Goal: Task Accomplishment & Management: Manage account settings

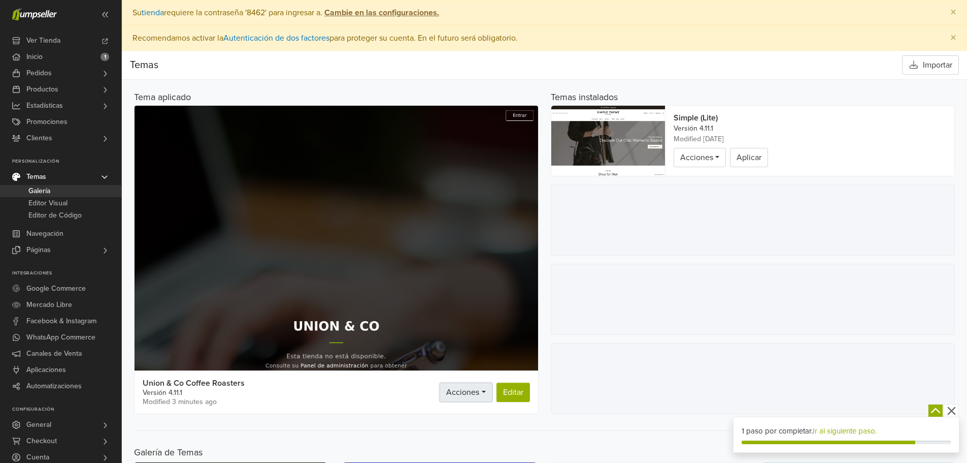
click at [464, 393] on span "Acciones" at bounding box center [462, 392] width 33 height 10
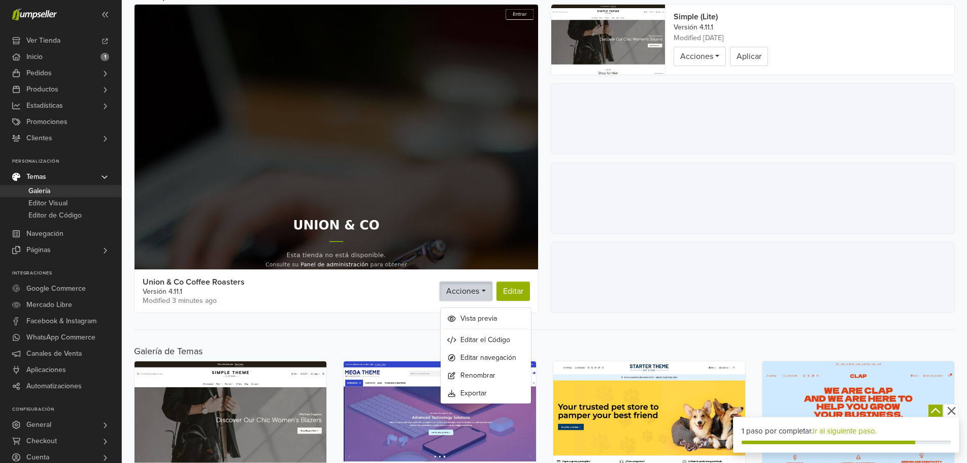
scroll to position [102, 0]
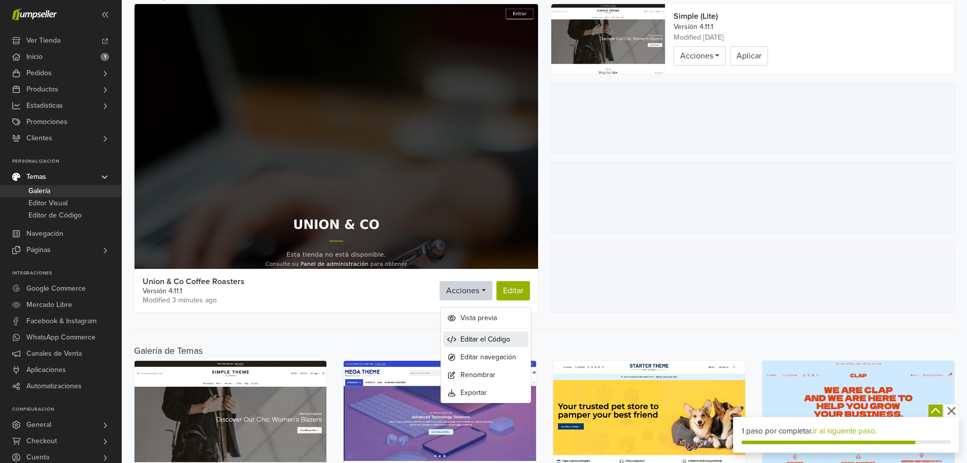
click at [494, 339] on span "Editar el Código" at bounding box center [486, 339] width 50 height 11
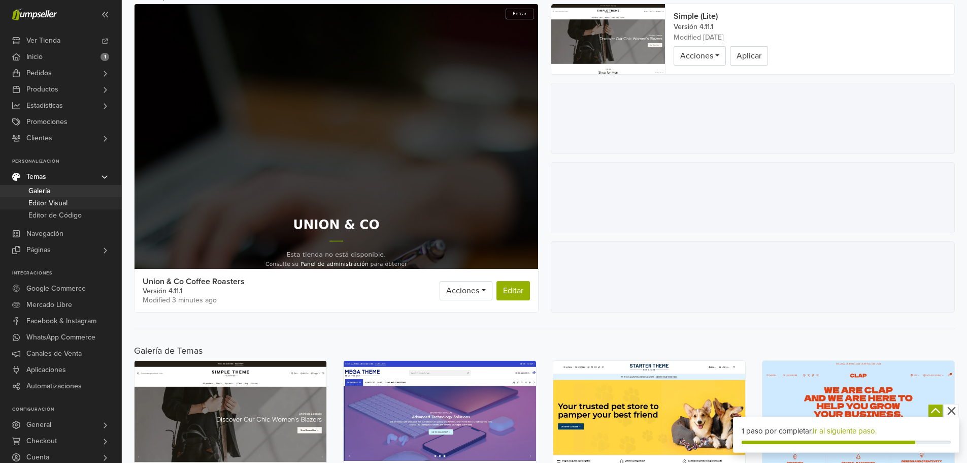
click at [39, 202] on span "Editor Visual" at bounding box center [47, 203] width 39 height 12
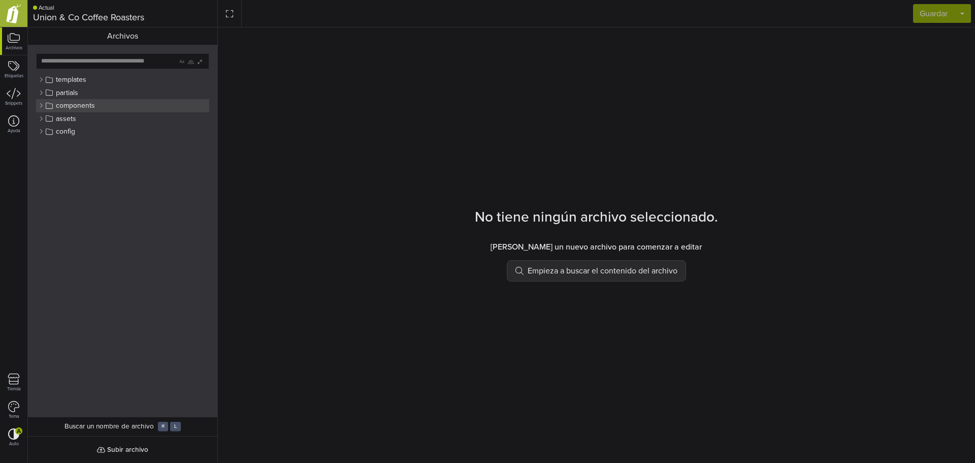
click at [41, 106] on icon at bounding box center [41, 106] width 6 height 6
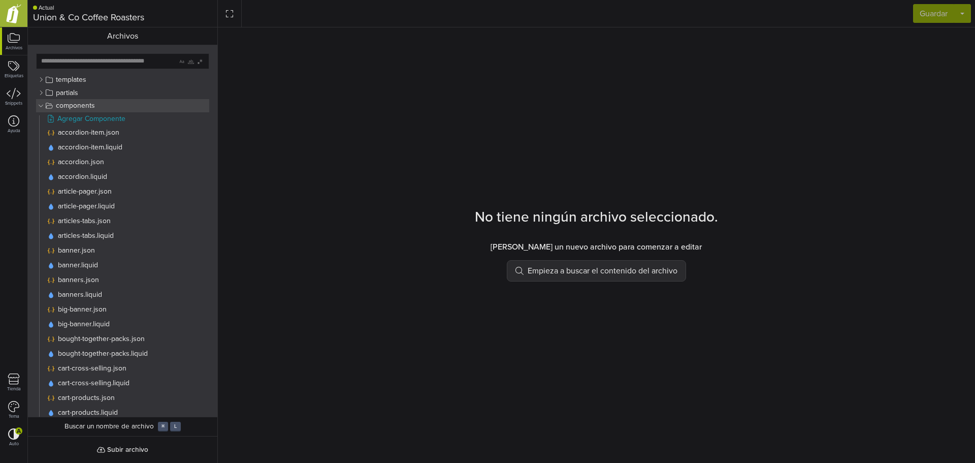
click at [41, 106] on icon at bounding box center [41, 106] width 6 height 6
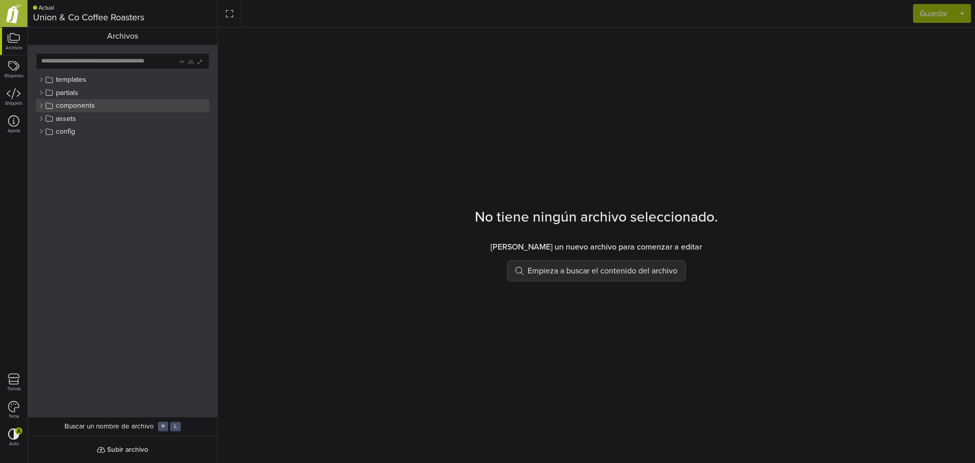
click at [41, 106] on icon at bounding box center [41, 106] width 6 height 6
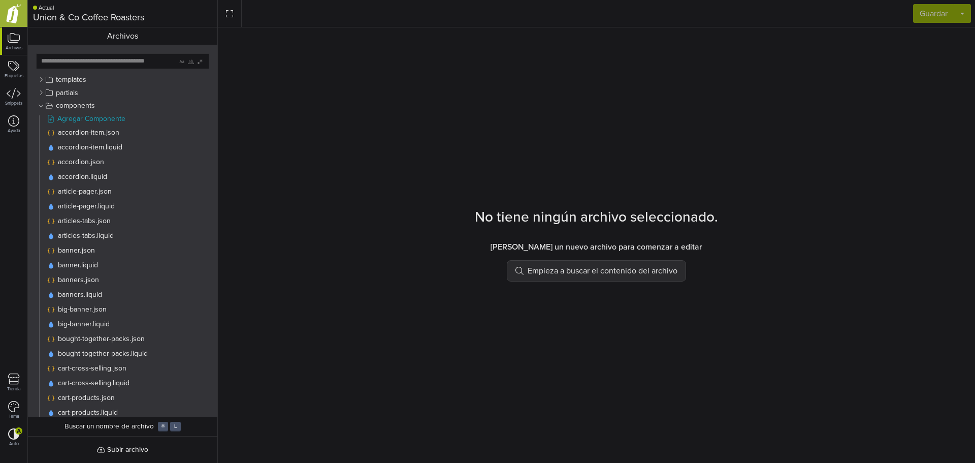
click at [94, 61] on input "text" at bounding box center [107, 61] width 141 height 15
type input "****"
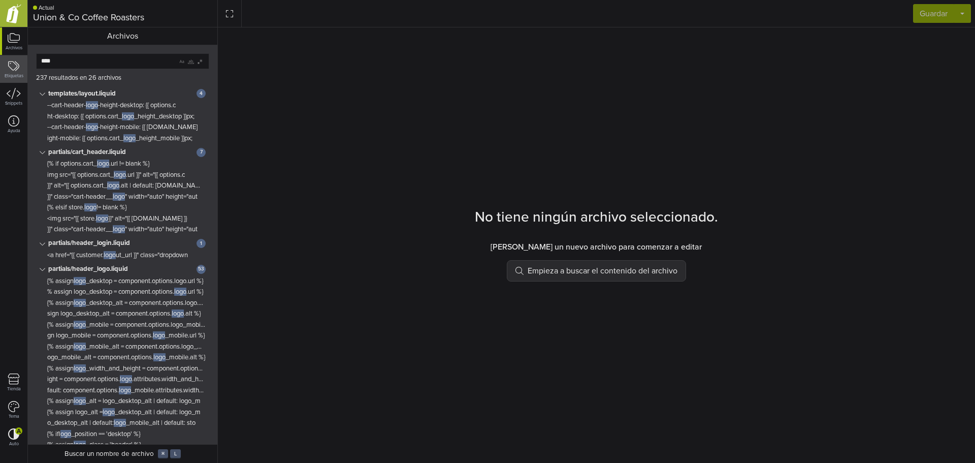
drag, startPoint x: 58, startPoint y: 60, endPoint x: 0, endPoint y: 61, distance: 58.4
click at [13, 60] on div "Archivos Etiquetas Snippets Ayuda Tienda Tema A Auto Actual Union & Co Coffee R…" at bounding box center [487, 231] width 975 height 463
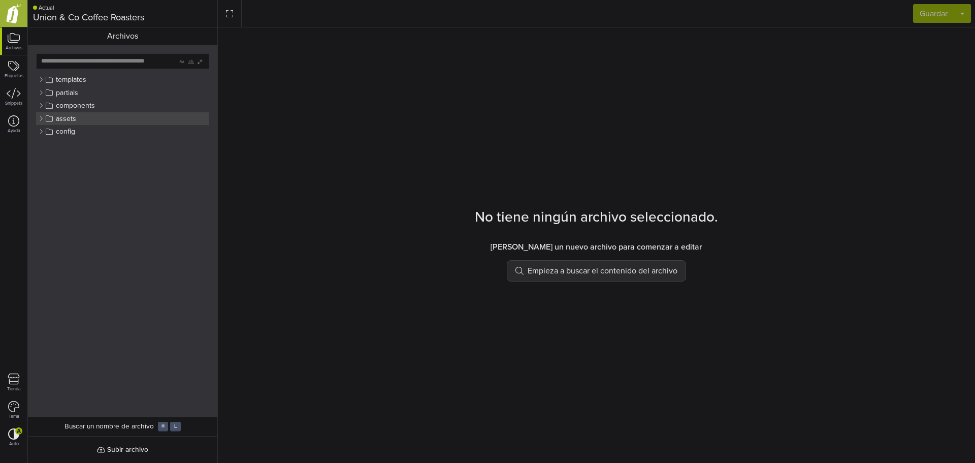
click at [61, 120] on span "assets" at bounding box center [66, 118] width 20 height 9
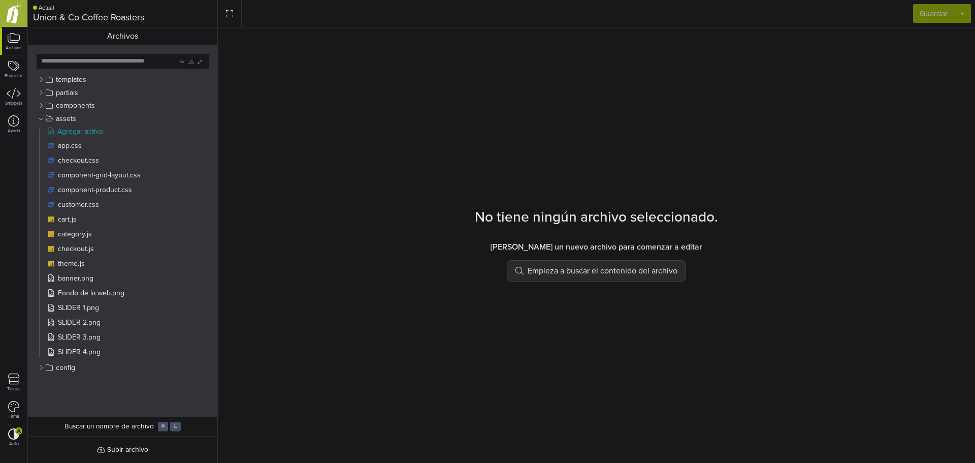
click at [108, 59] on input "text" at bounding box center [107, 61] width 141 height 15
type input "****"
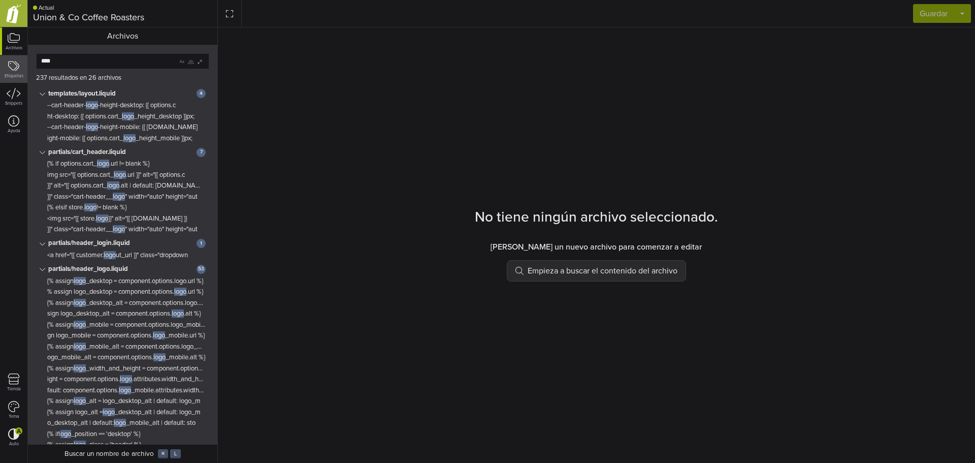
drag, startPoint x: 70, startPoint y: 62, endPoint x: 0, endPoint y: 61, distance: 70.1
click at [0, 61] on div "Archivos Etiquetas Snippets Ayuda Tienda Tema A Auto Actual Union & Co Coffee R…" at bounding box center [487, 231] width 975 height 463
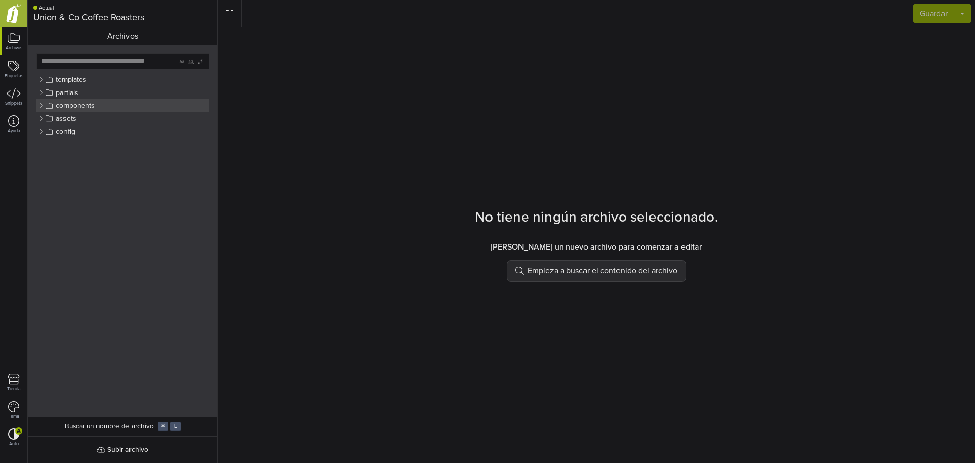
click at [43, 105] on icon at bounding box center [41, 106] width 6 height 6
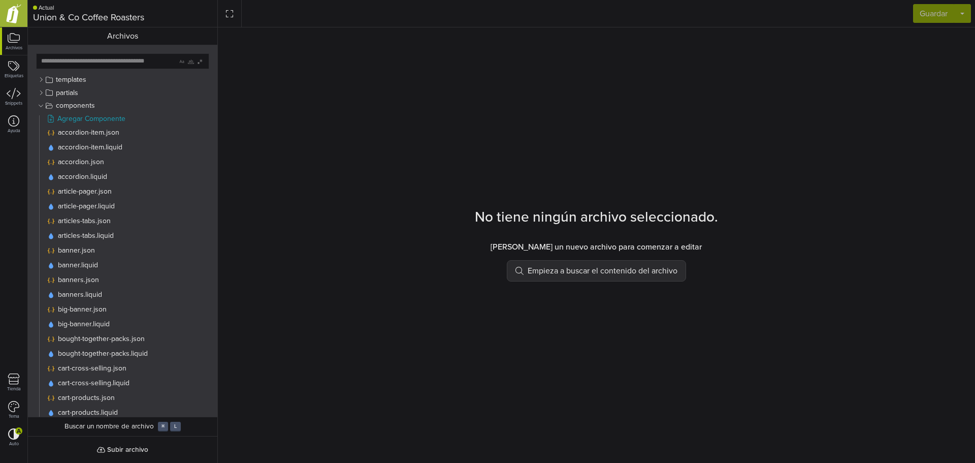
scroll to position [1256, 0]
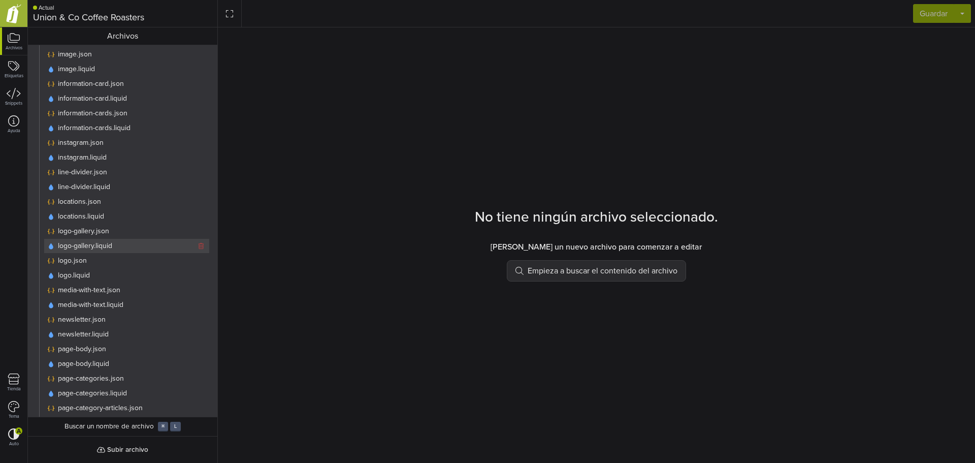
click at [87, 244] on span "logo-gallery.liquid" at bounding box center [85, 245] width 54 height 9
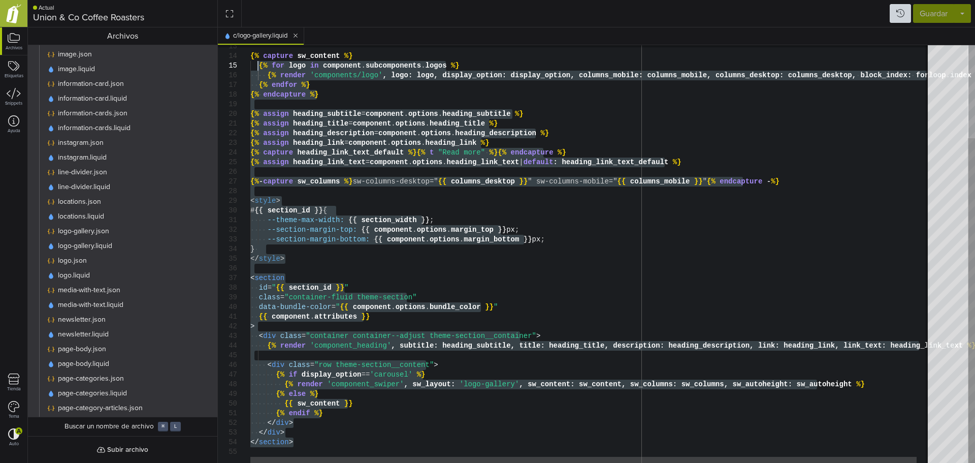
type textarea "**********"
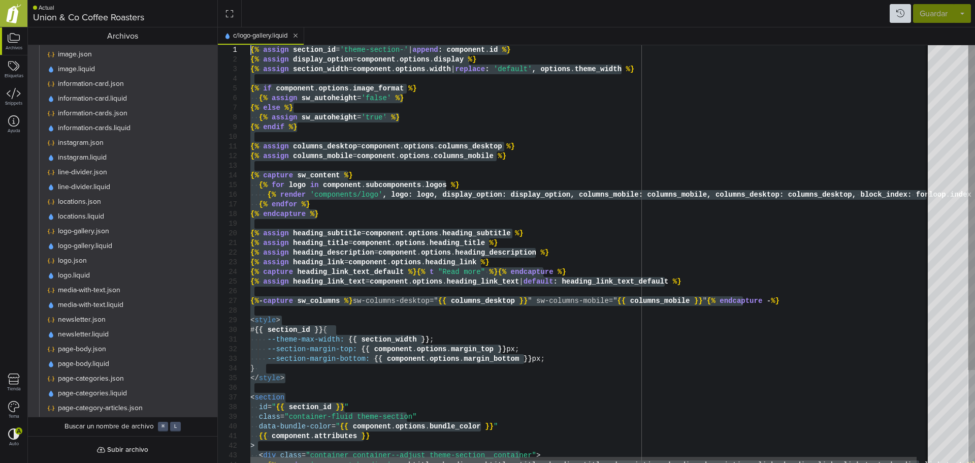
drag, startPoint x: 304, startPoint y: 448, endPoint x: 265, endPoint y: 25, distance: 424.8
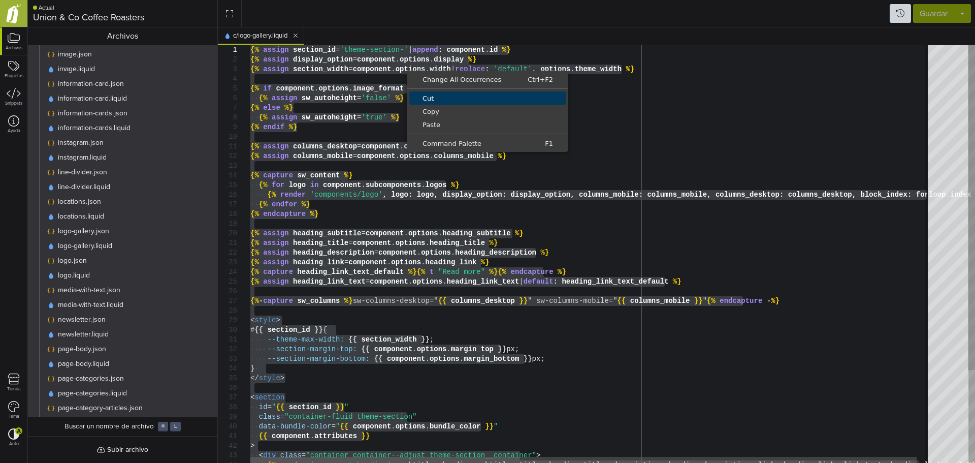
click at [451, 99] on span "Cut" at bounding box center [487, 98] width 157 height 7
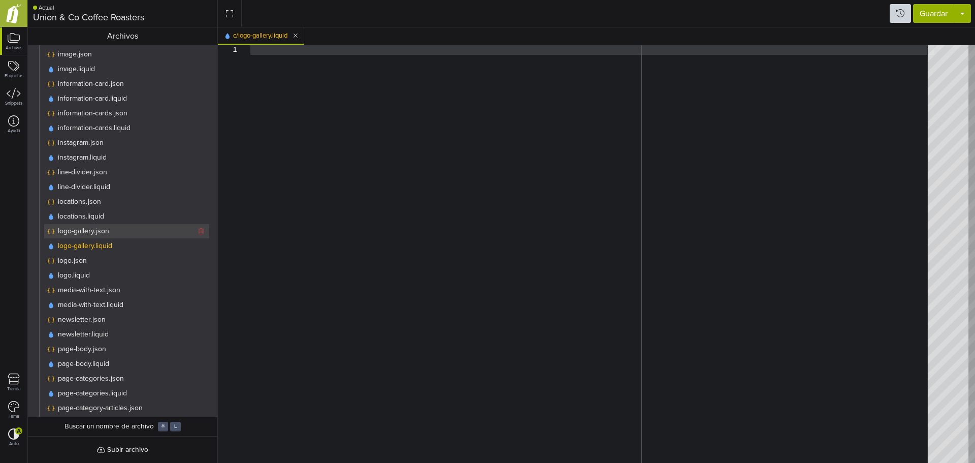
click at [80, 231] on span "logo-gallery.json" at bounding box center [83, 230] width 51 height 9
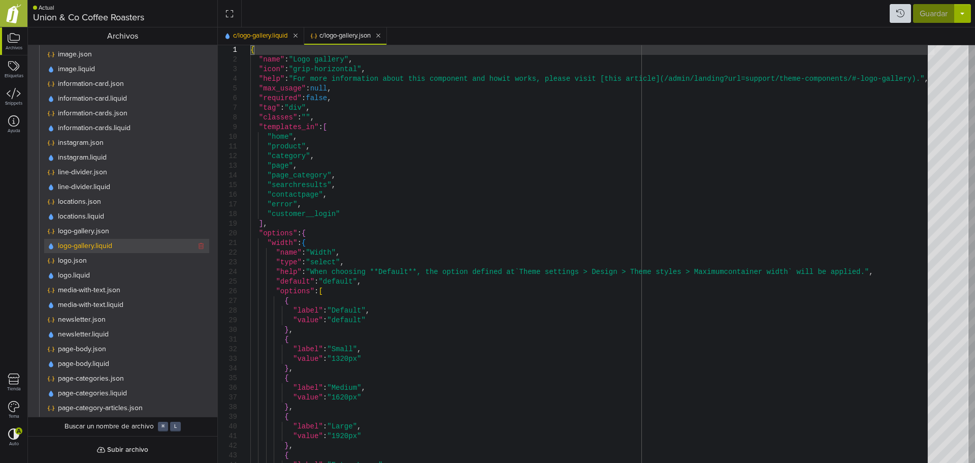
click at [82, 243] on span "logo-gallery.liquid" at bounding box center [85, 245] width 54 height 9
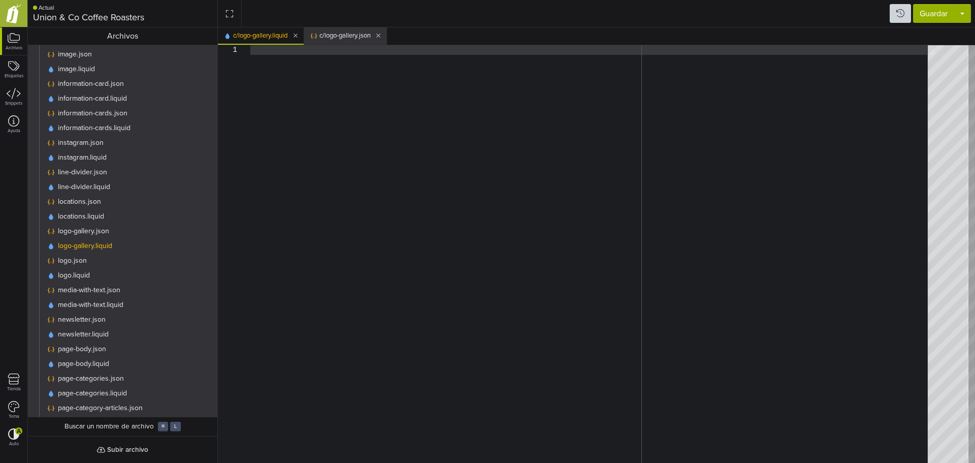
click at [346, 37] on span "c/logo-gallery.json" at bounding box center [344, 36] width 51 height 10
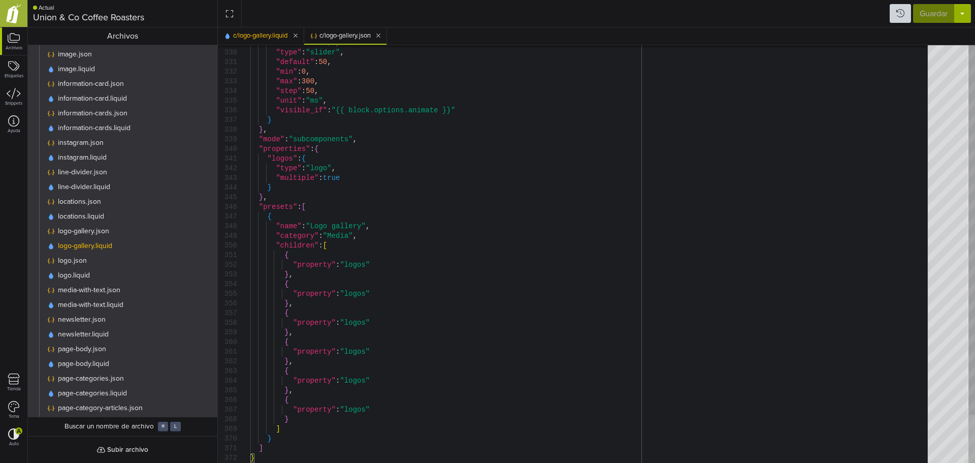
click at [974, 462] on div at bounding box center [971, 438] width 7 height 48
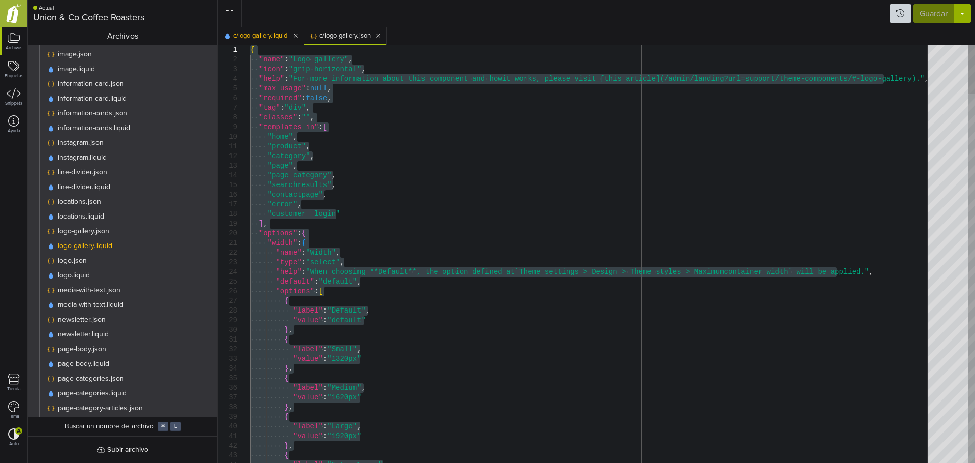
drag, startPoint x: 268, startPoint y: 455, endPoint x: 224, endPoint y: 42, distance: 415.6
click at [296, 35] on icon at bounding box center [295, 36] width 4 height 4
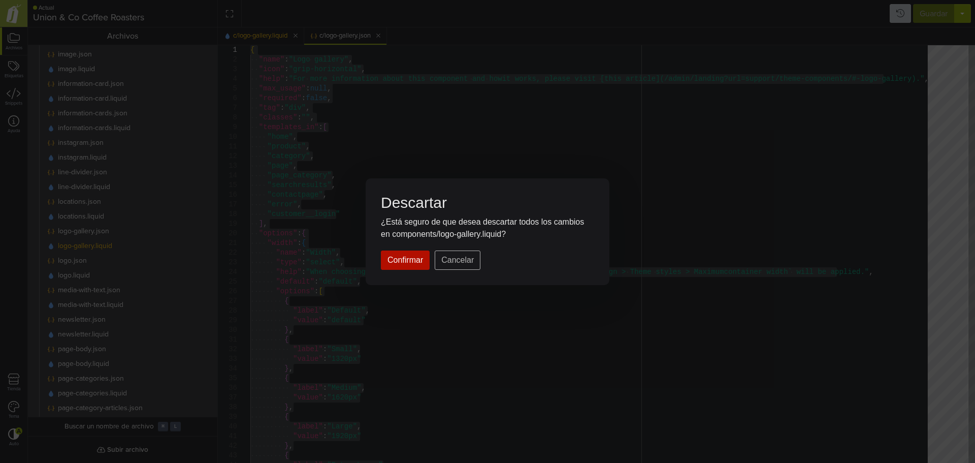
click at [411, 266] on button "Confirmar" at bounding box center [405, 259] width 49 height 19
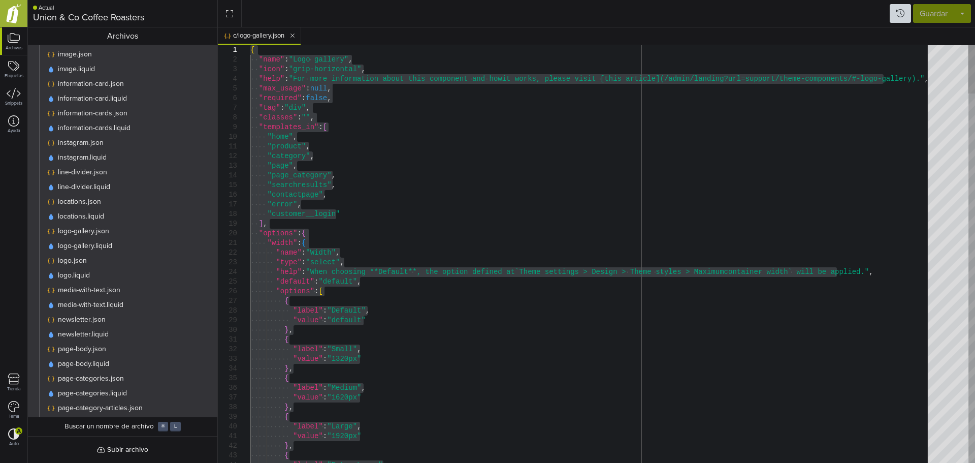
type textarea "**********"
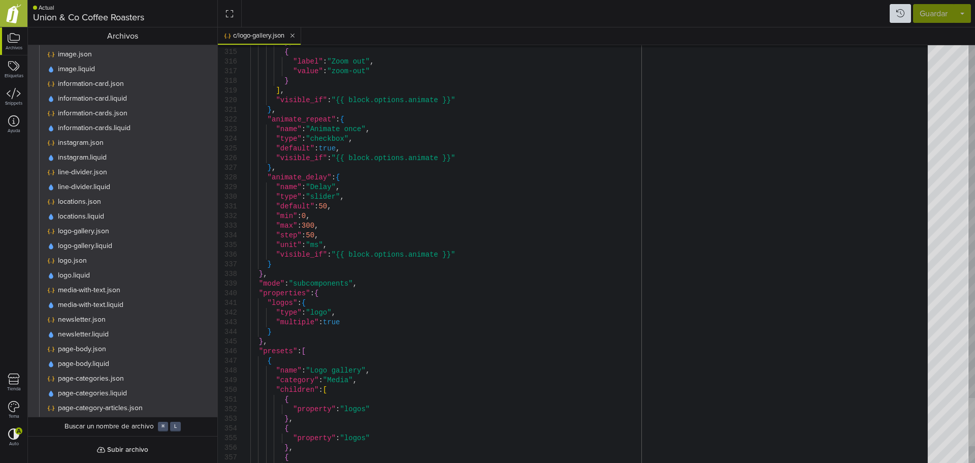
click at [974, 427] on div at bounding box center [971, 422] width 7 height 48
click at [103, 231] on span "logo-gallery.json" at bounding box center [83, 230] width 51 height 9
click at [109, 248] on span "logo-gallery.liquid" at bounding box center [85, 245] width 54 height 9
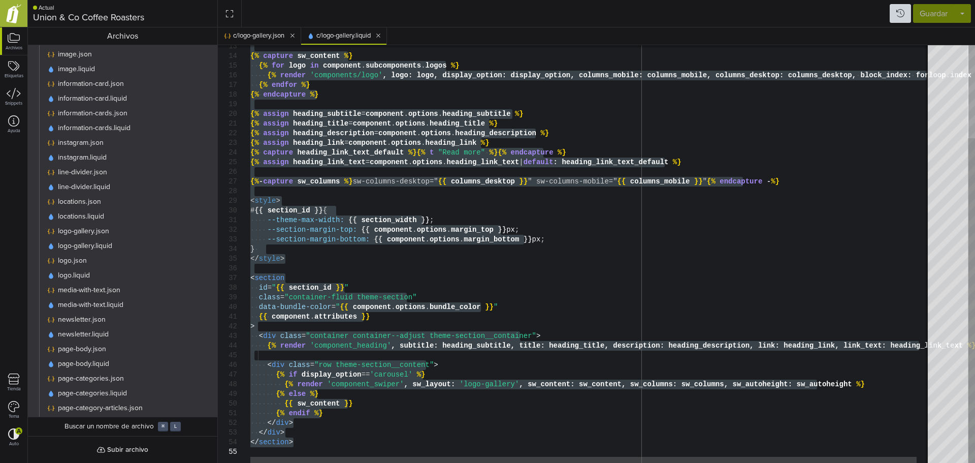
drag, startPoint x: 250, startPoint y: 49, endPoint x: 400, endPoint y: 486, distance: 462.0
click at [400, 462] on div "{% capture sw_content %} {% for logo in component . subcomponents . logos %} {%…" at bounding box center [597, 194] width 695 height 537
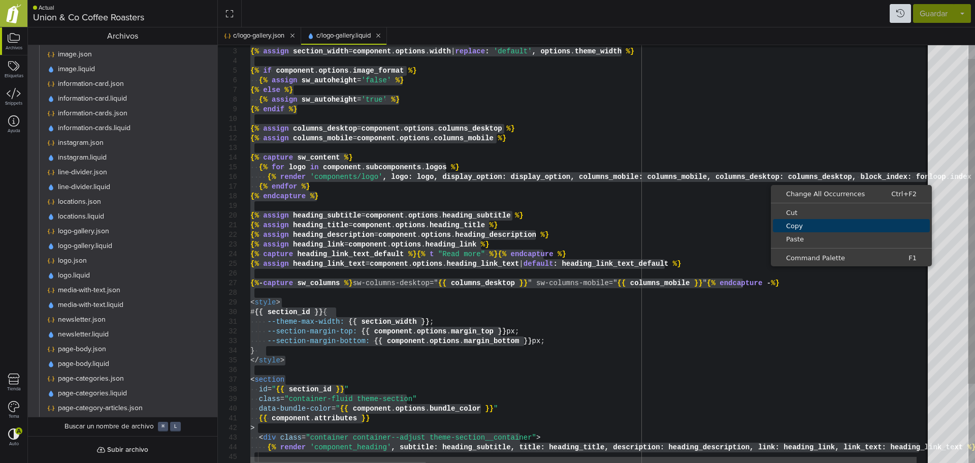
click at [805, 225] on span "Copy" at bounding box center [851, 225] width 157 height 7
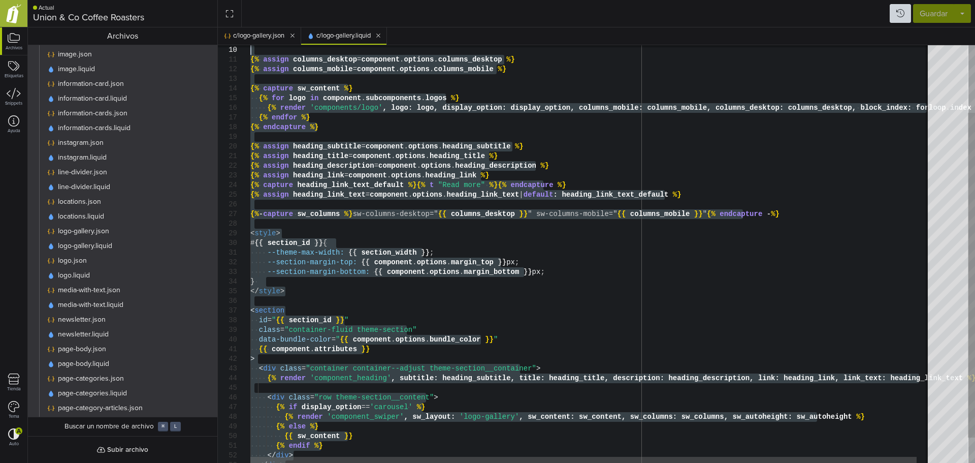
type textarea "**********"
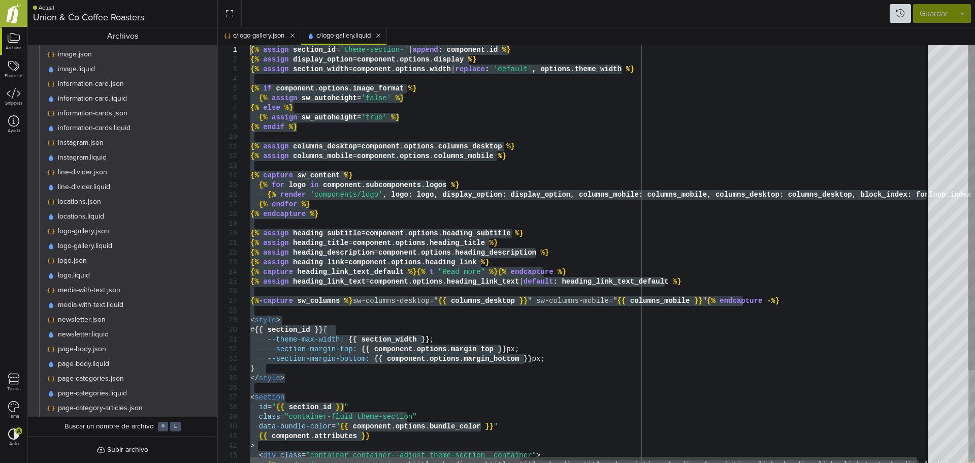
drag, startPoint x: 304, startPoint y: 443, endPoint x: 298, endPoint y: -61, distance: 504.3
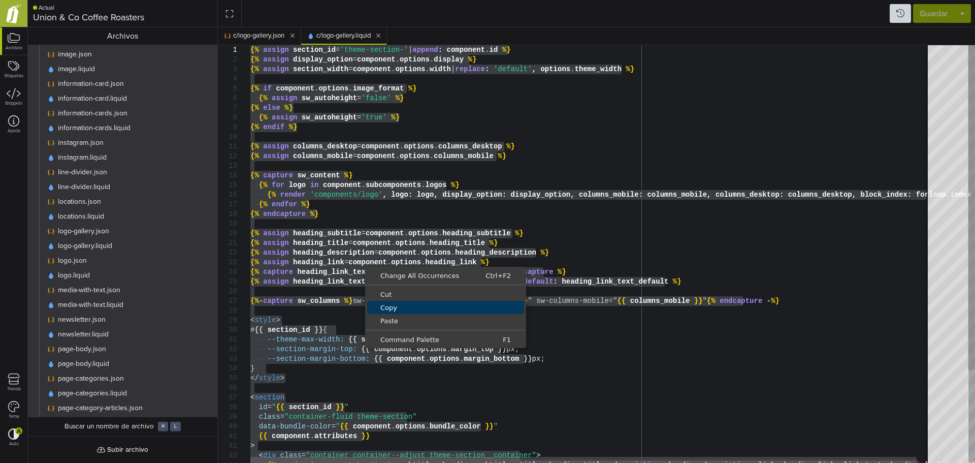
click at [403, 310] on span "Copy" at bounding box center [445, 307] width 157 height 7
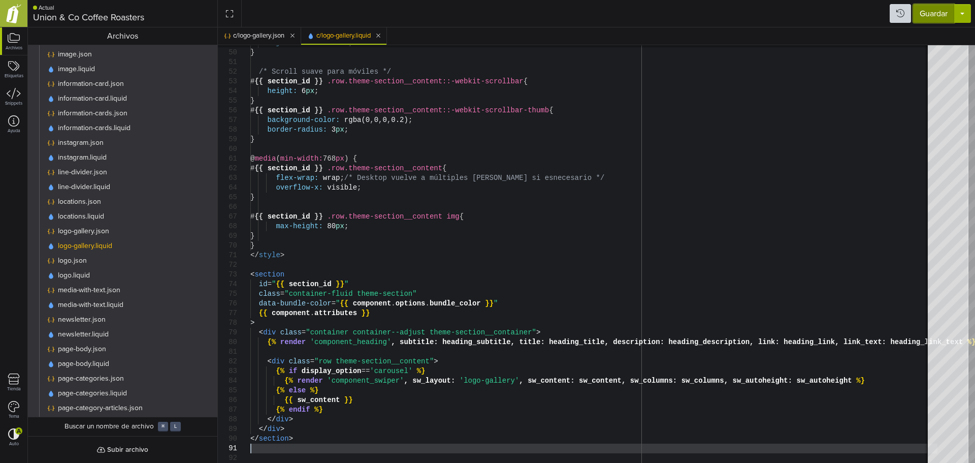
click at [948, 18] on button "Guardar" at bounding box center [933, 13] width 41 height 19
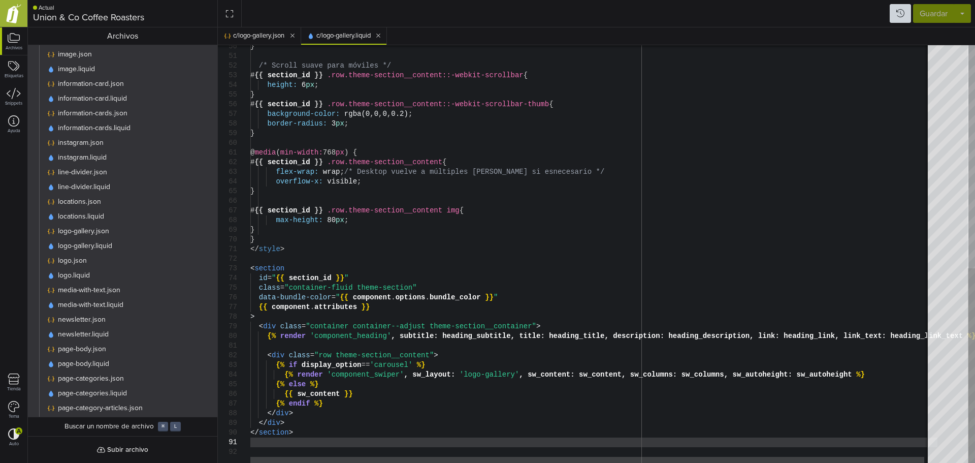
scroll to position [0, 0]
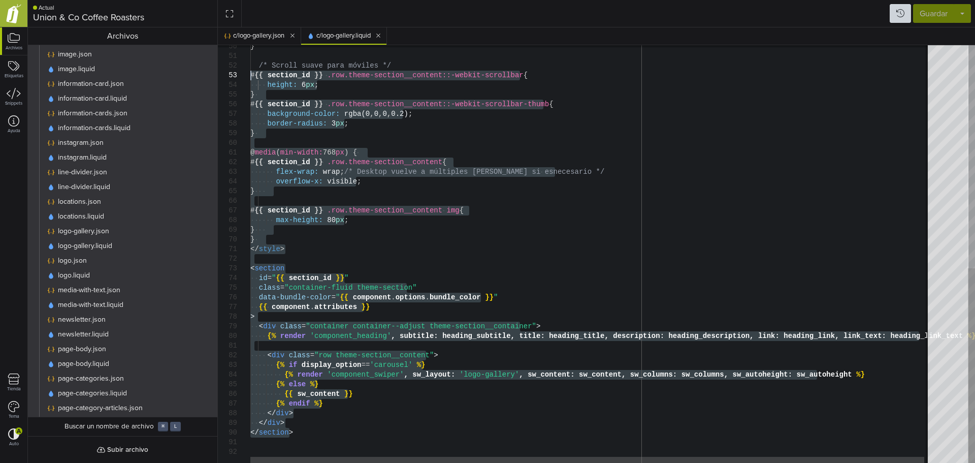
type textarea "**********"
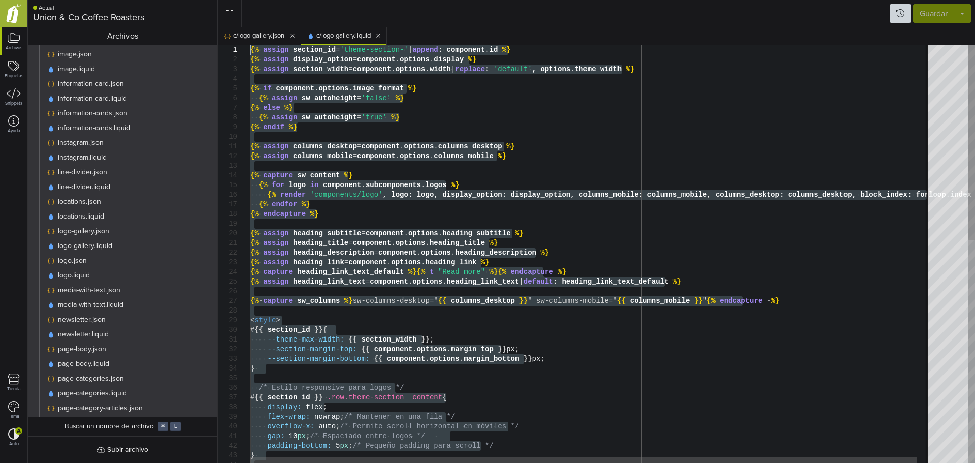
drag, startPoint x: 296, startPoint y: 433, endPoint x: 240, endPoint y: -13, distance: 449.3
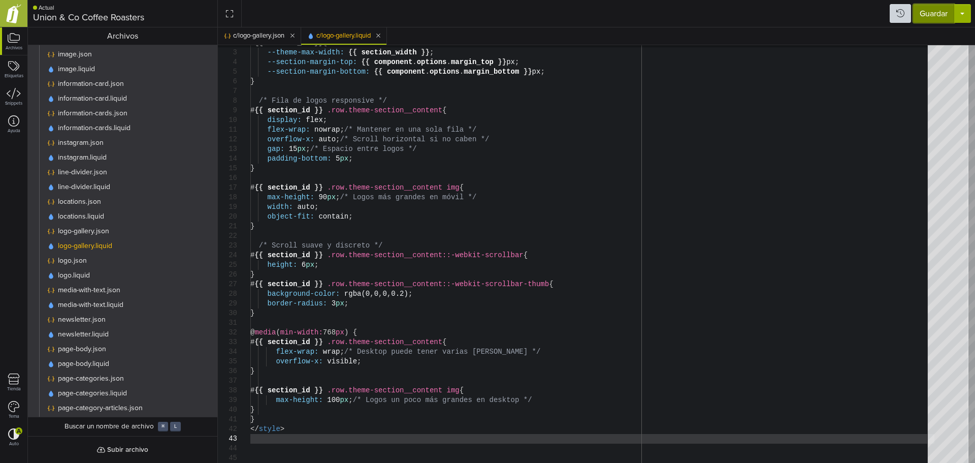
click at [944, 14] on button "Guardar" at bounding box center [933, 13] width 41 height 19
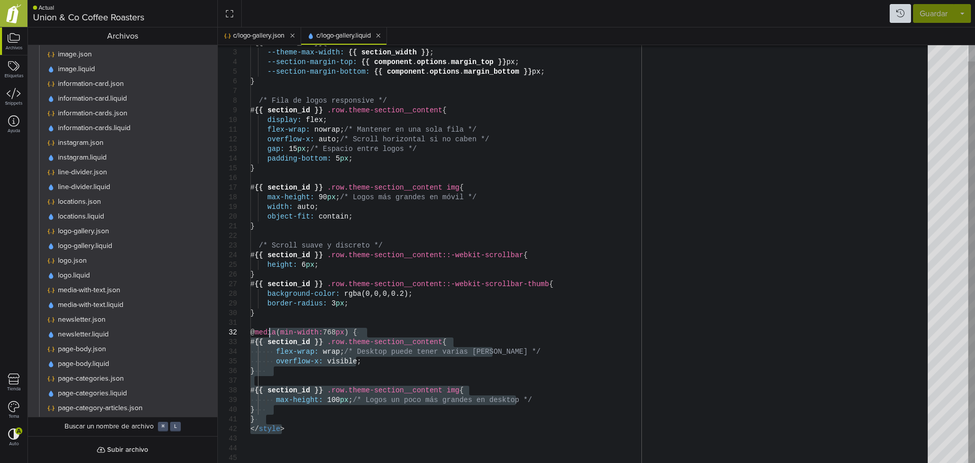
type textarea "**********"
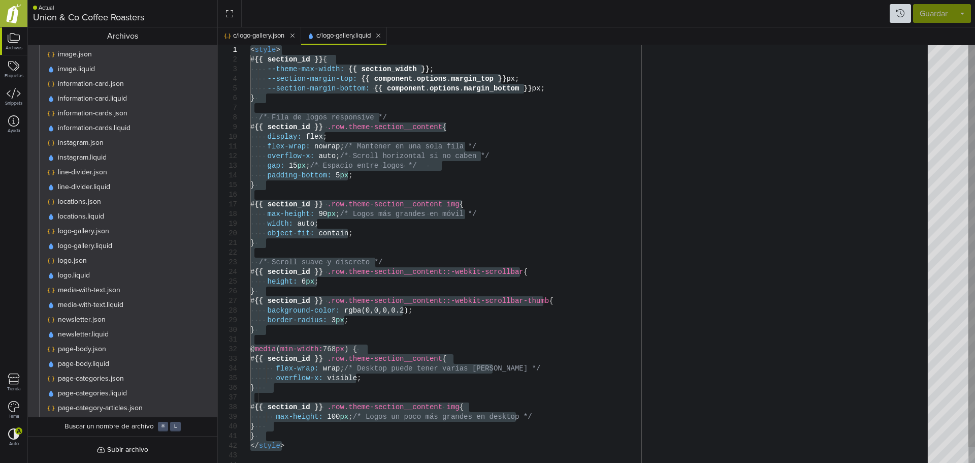
drag, startPoint x: 296, startPoint y: 427, endPoint x: 231, endPoint y: -10, distance: 441.4
click at [250, 45] on div "# {{ section_id }} { --theme-max-width: {{ section_width }} ; --section-margin-…" at bounding box center [592, 262] width 684 height 434
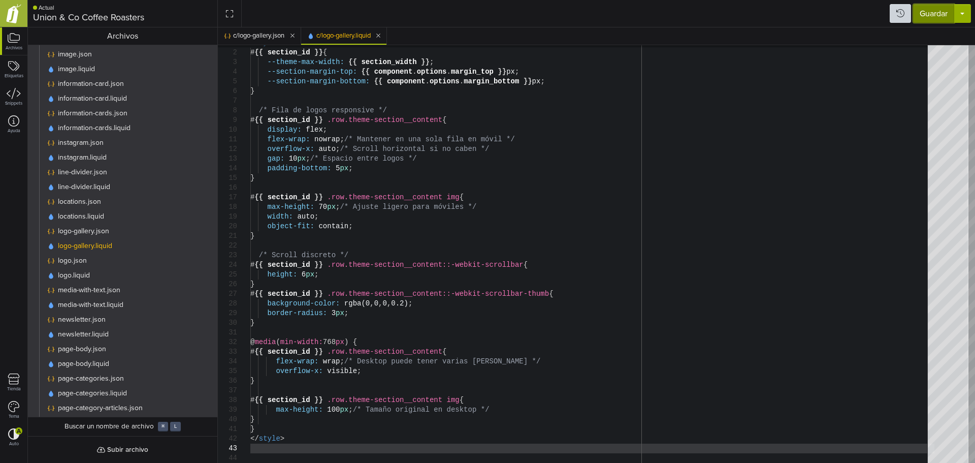
click at [938, 14] on button "Guardar" at bounding box center [933, 13] width 41 height 19
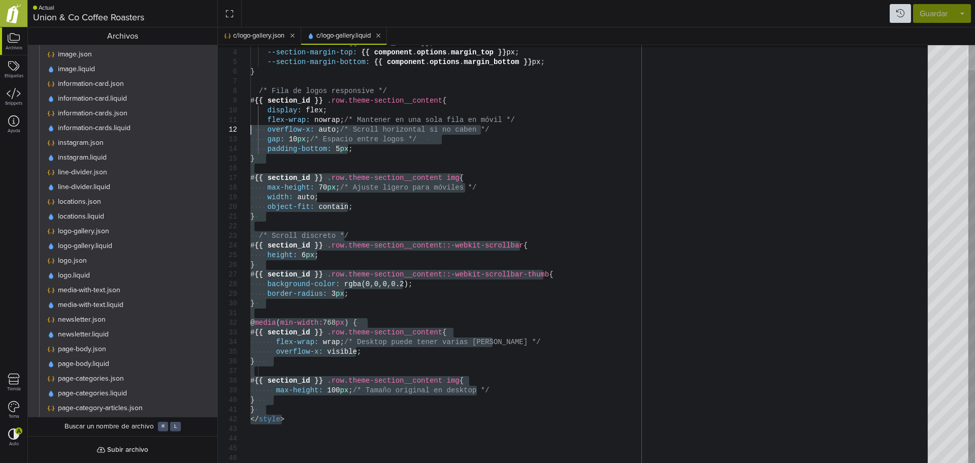
type textarea "**********"
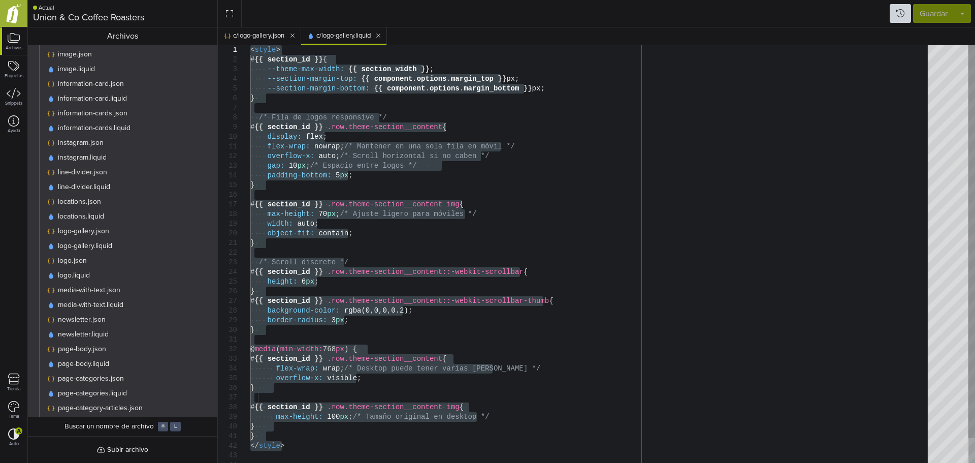
drag, startPoint x: 296, startPoint y: 422, endPoint x: 241, endPoint y: 10, distance: 415.4
click at [250, 45] on div "--theme-max-width: {{ section_width }} ; --section-margin-top: {{ component . o…" at bounding box center [592, 267] width 684 height 444
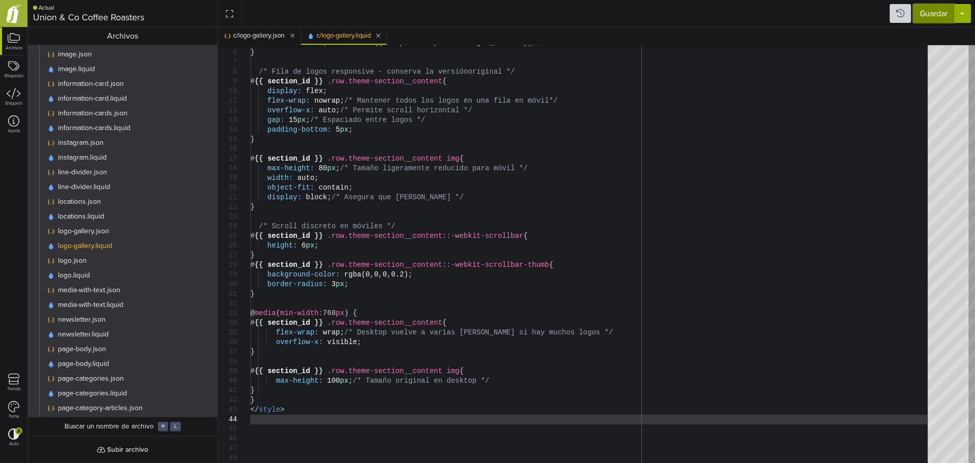
click at [923, 14] on button "Guardar" at bounding box center [933, 13] width 41 height 19
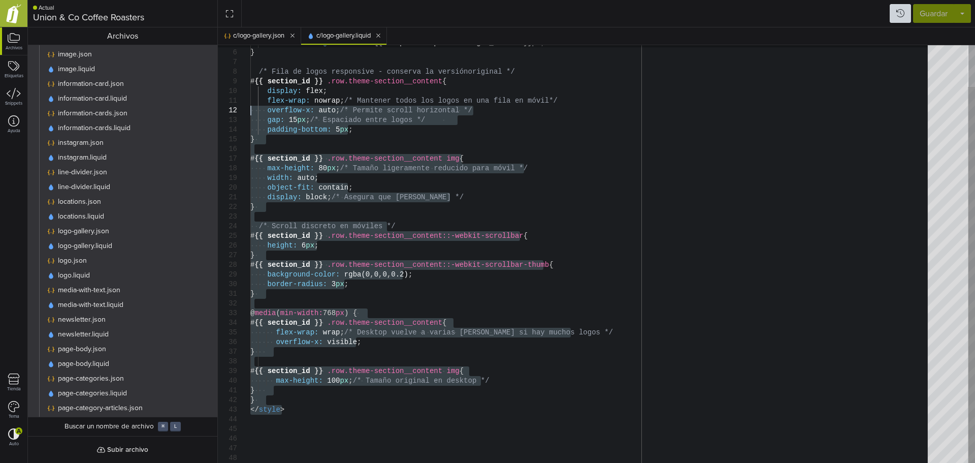
type textarea "**********"
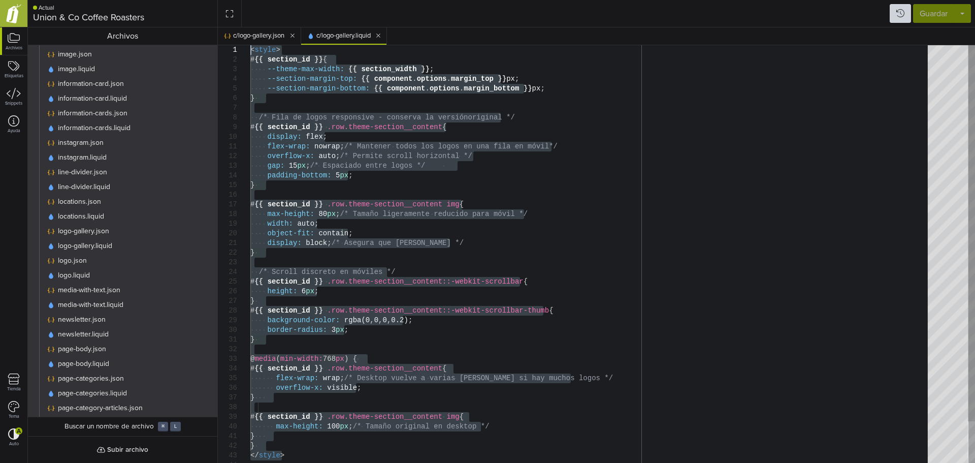
drag, startPoint x: 301, startPoint y: 412, endPoint x: 226, endPoint y: -37, distance: 455.0
click at [250, 45] on div "--section-margin-bottom: {{ component . options . margin_bottom }} px ; } /* Fi…" at bounding box center [592, 276] width 684 height 463
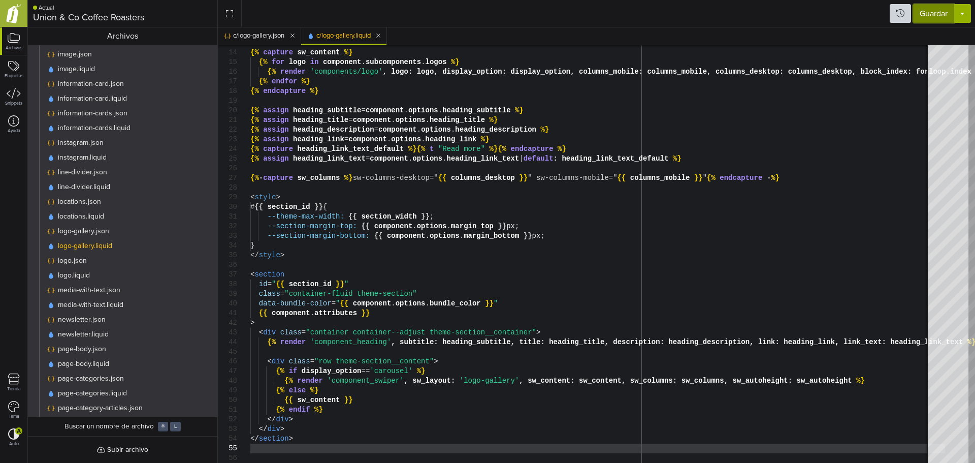
click at [939, 13] on button "Guardar" at bounding box center [933, 13] width 41 height 19
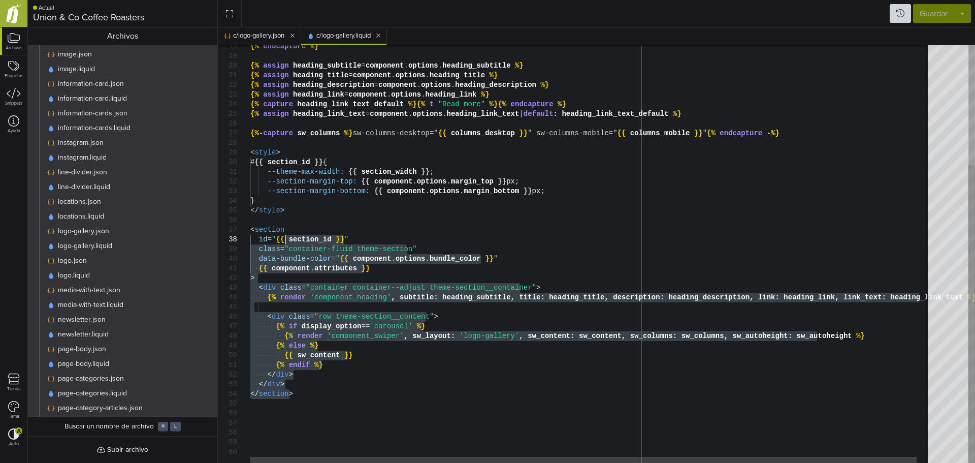
type textarea "**********"
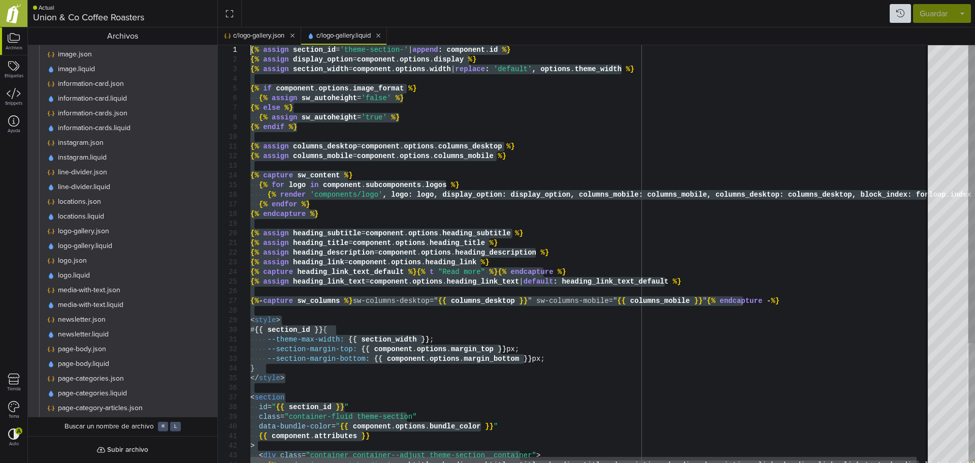
drag, startPoint x: 302, startPoint y: 393, endPoint x: 251, endPoint y: 48, distance: 348.5
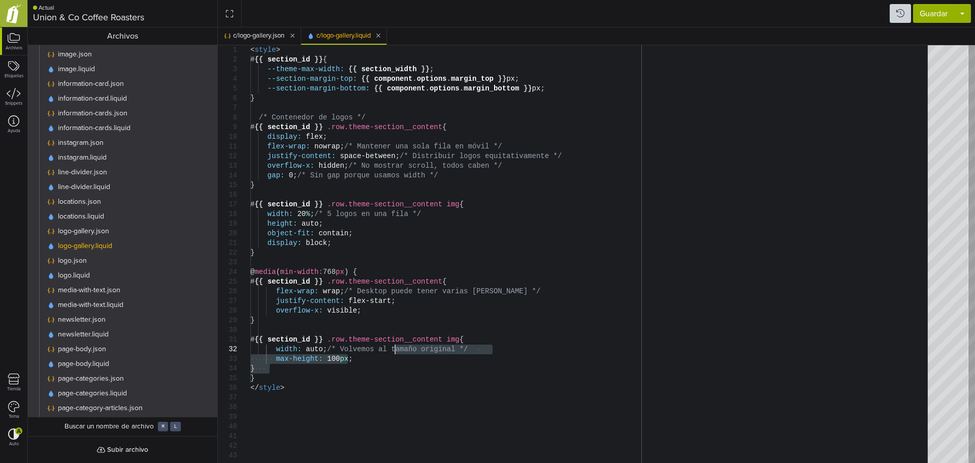
click at [406, 336] on div "< style > # {{ section_id }} { --theme-max-width: {{ section_width }} ; --secti…" at bounding box center [592, 253] width 684 height 417
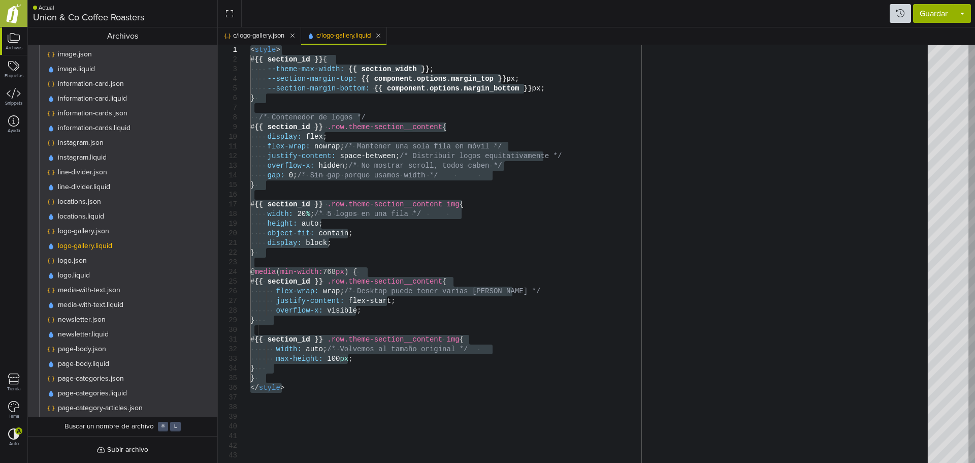
drag, startPoint x: 335, startPoint y: 386, endPoint x: 223, endPoint y: 42, distance: 362.3
click at [250, 45] on div "< style > # {{ section_id }} { --theme-max-width: {{ section_width }} ; --secti…" at bounding box center [592, 253] width 684 height 417
click at [942, 12] on button "Guardar" at bounding box center [933, 13] width 41 height 19
click at [306, 381] on div "< style > # {{ section_id }} { --theme-max-width: {{ section_width }} ; --secti…" at bounding box center [592, 253] width 684 height 417
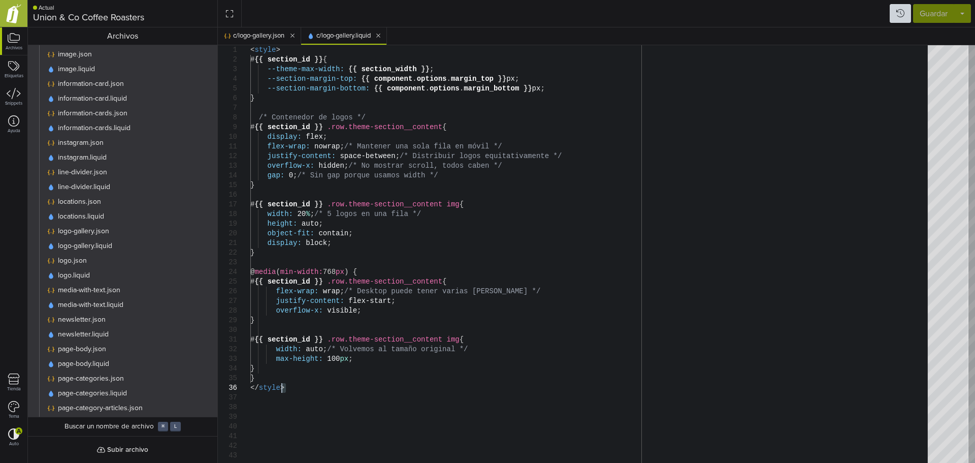
type textarea "**********"
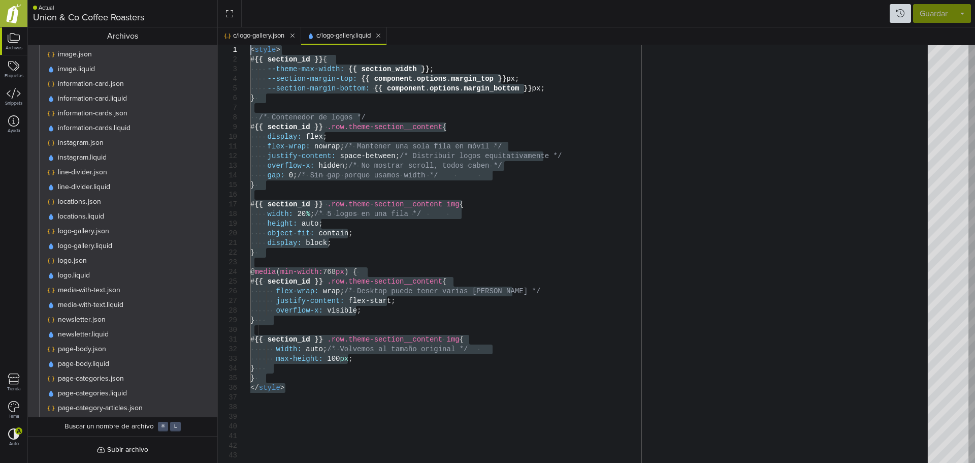
drag, startPoint x: 311, startPoint y: 390, endPoint x: 205, endPoint y: 10, distance: 394.7
click at [250, 45] on div "< style > # {{ section_id }} { --theme-max-width: {{ section_width }} ; --secti…" at bounding box center [592, 253] width 684 height 417
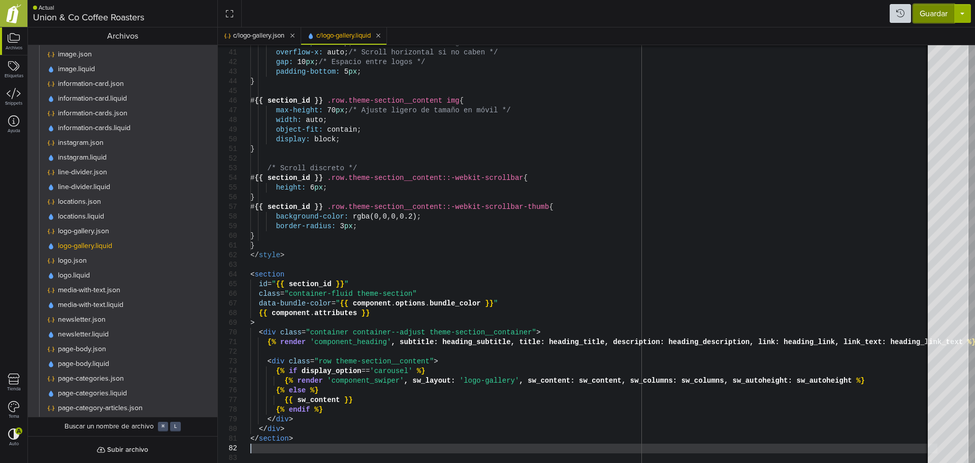
click at [934, 14] on button "Guardar" at bounding box center [933, 13] width 41 height 19
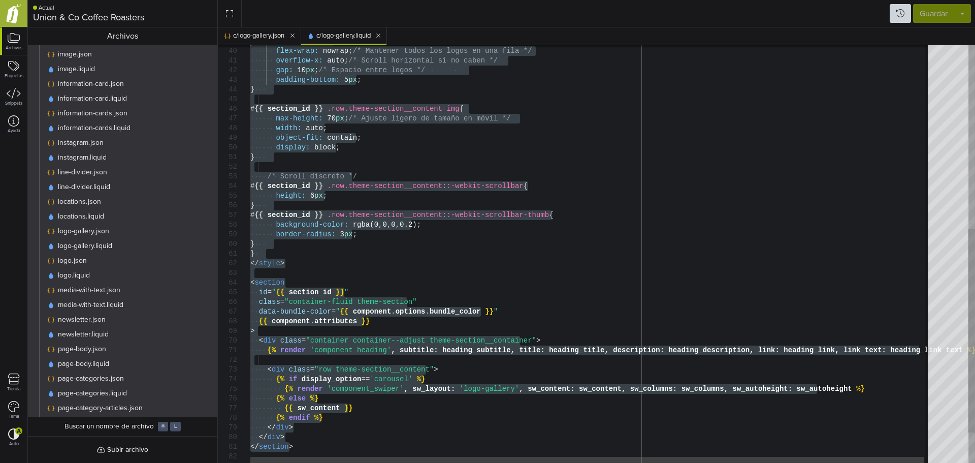
type textarea "**********"
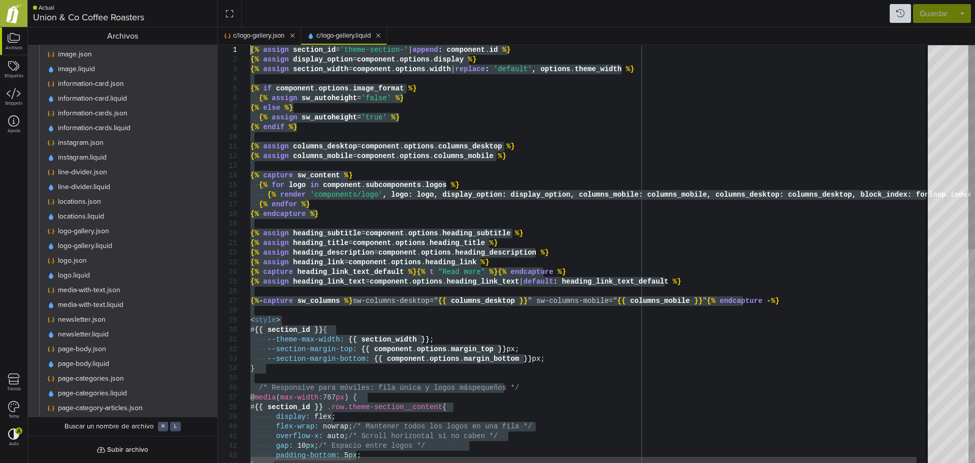
drag, startPoint x: 299, startPoint y: 441, endPoint x: 221, endPoint y: -47, distance: 494.7
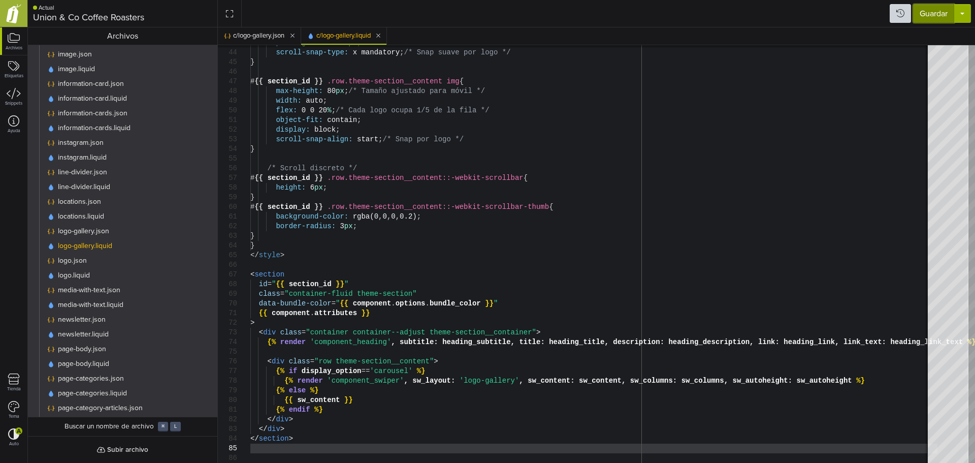
click at [935, 13] on button "Guardar" at bounding box center [933, 13] width 41 height 19
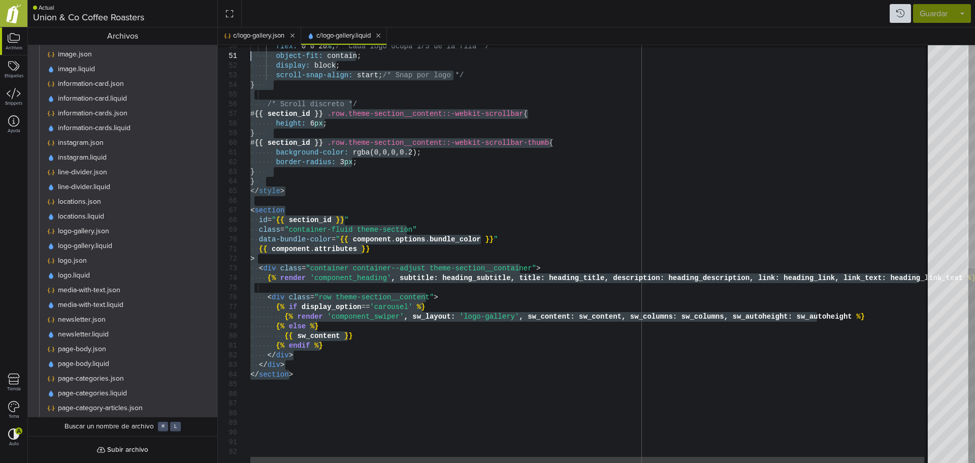
type textarea "**********"
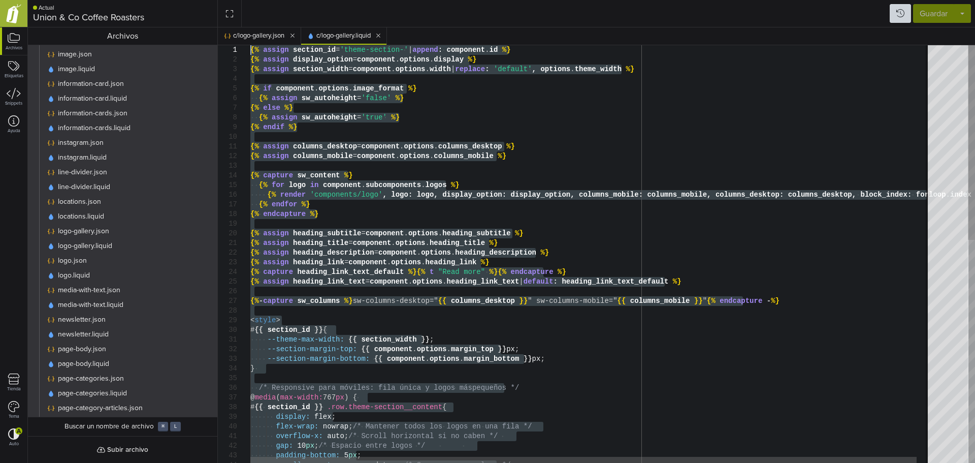
drag, startPoint x: 301, startPoint y: 379, endPoint x: 178, endPoint y: -18, distance: 415.7
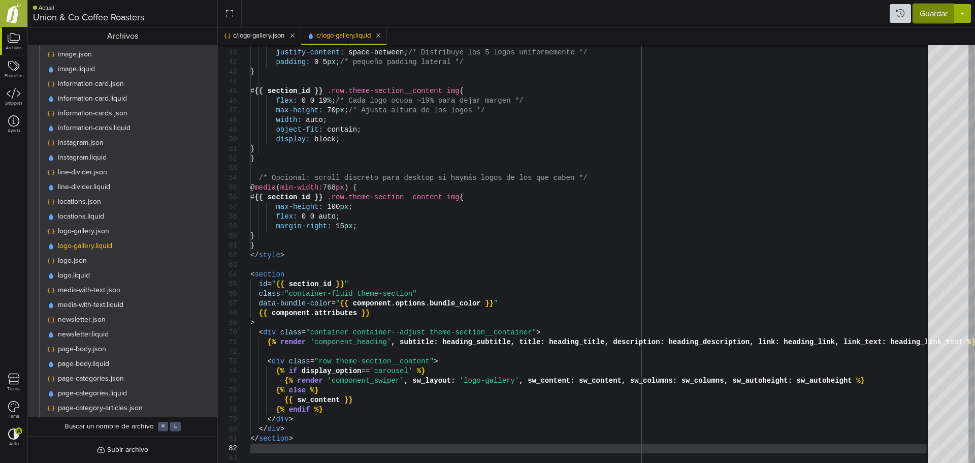
click at [935, 10] on button "Guardar" at bounding box center [933, 13] width 41 height 19
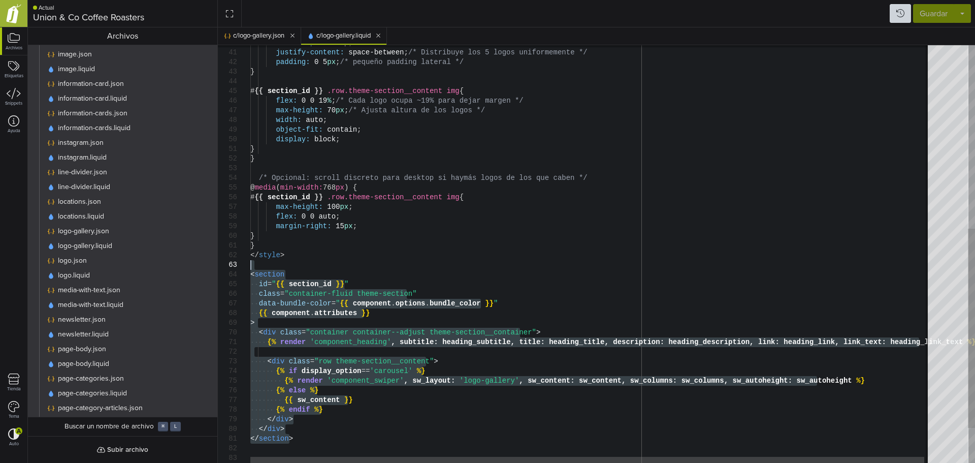
type textarea "**********"
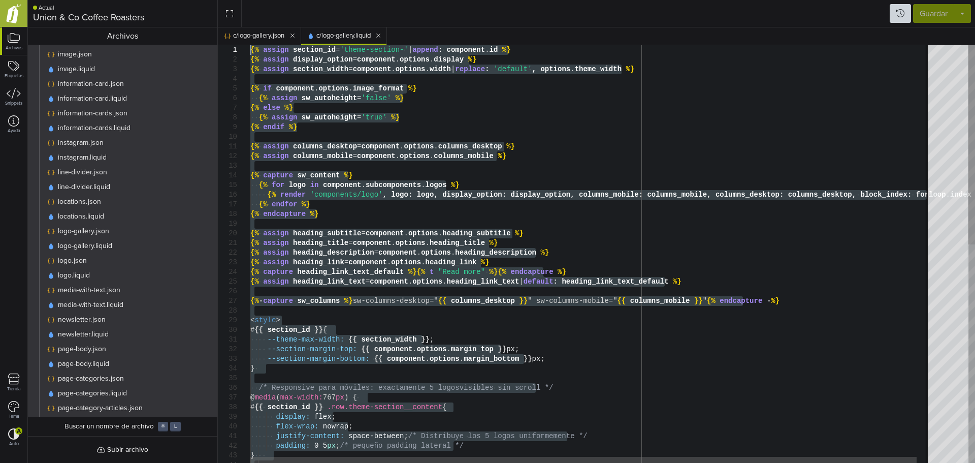
drag, startPoint x: 312, startPoint y: 440, endPoint x: 258, endPoint y: -39, distance: 481.9
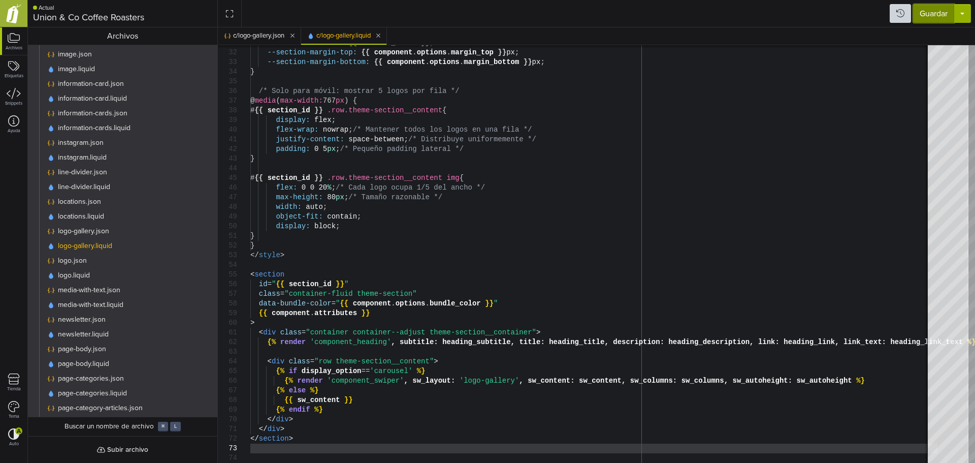
click at [927, 17] on button "Guardar" at bounding box center [933, 13] width 41 height 19
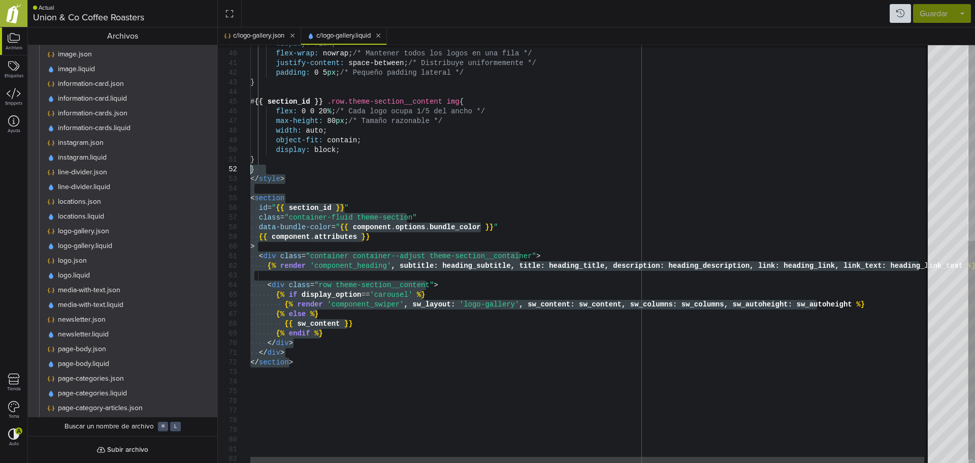
type textarea "**********"
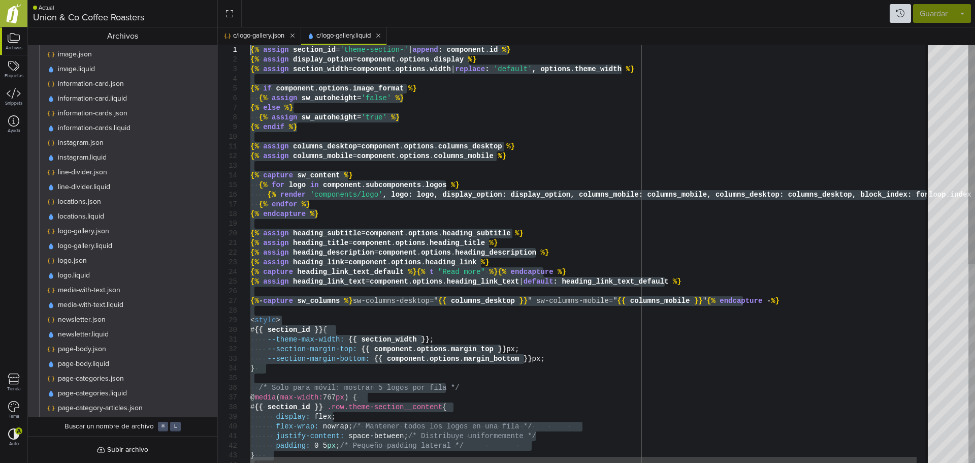
drag, startPoint x: 298, startPoint y: 364, endPoint x: 213, endPoint y: -60, distance: 432.9
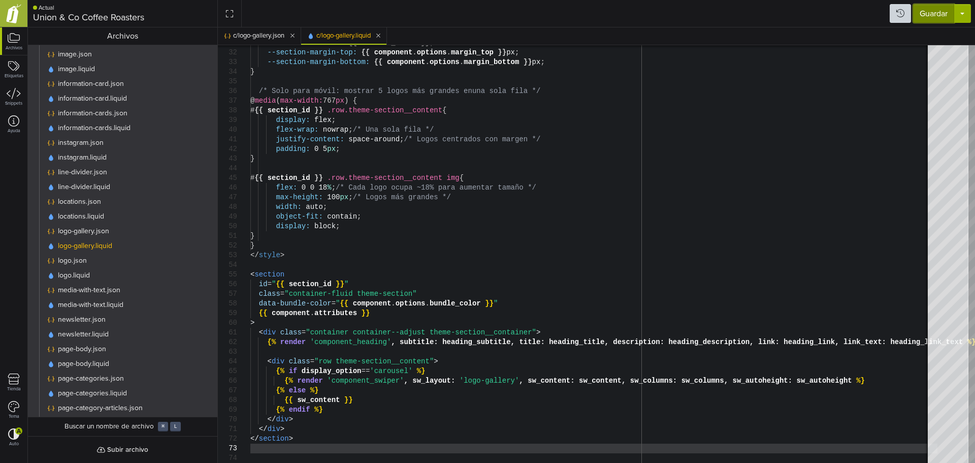
click at [933, 13] on button "Guardar" at bounding box center [933, 13] width 41 height 19
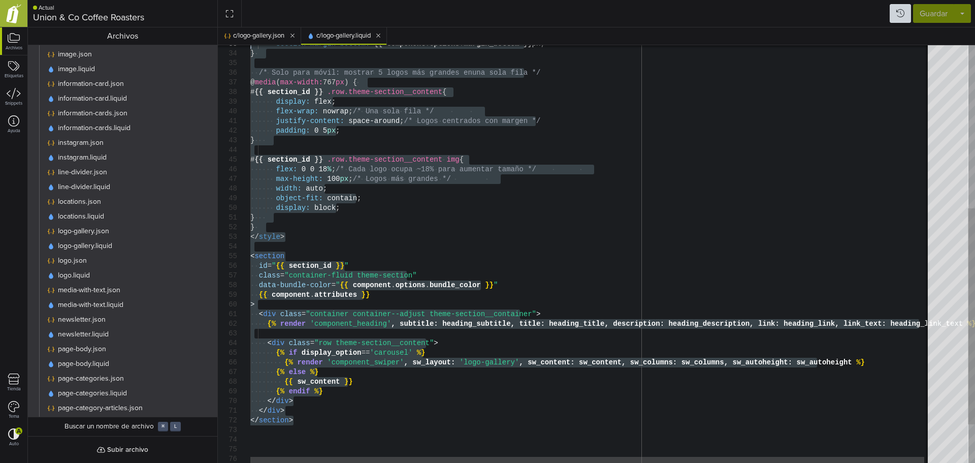
type textarea "**********"
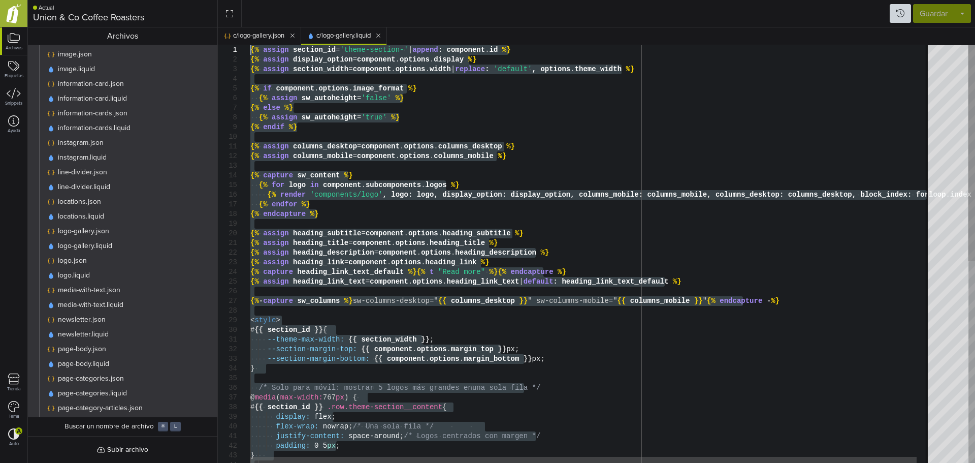
drag, startPoint x: 306, startPoint y: 352, endPoint x: 235, endPoint y: 2, distance: 357.0
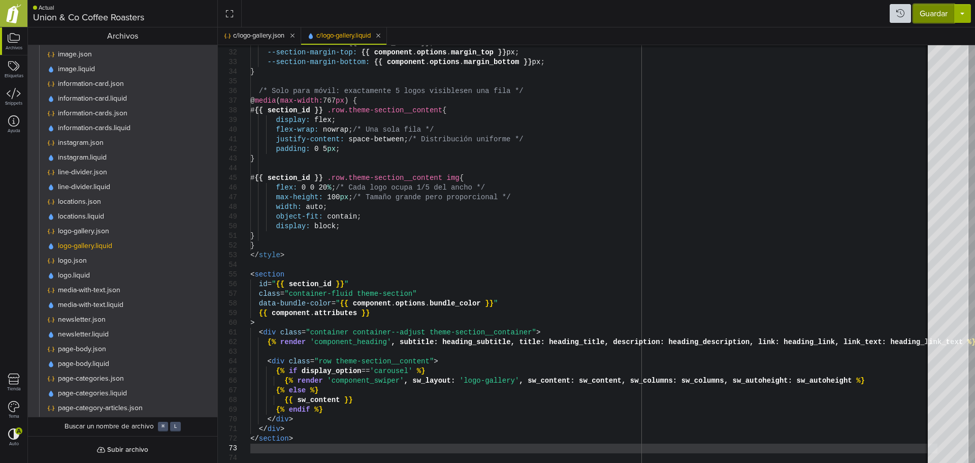
click at [926, 11] on button "Guardar" at bounding box center [933, 13] width 41 height 19
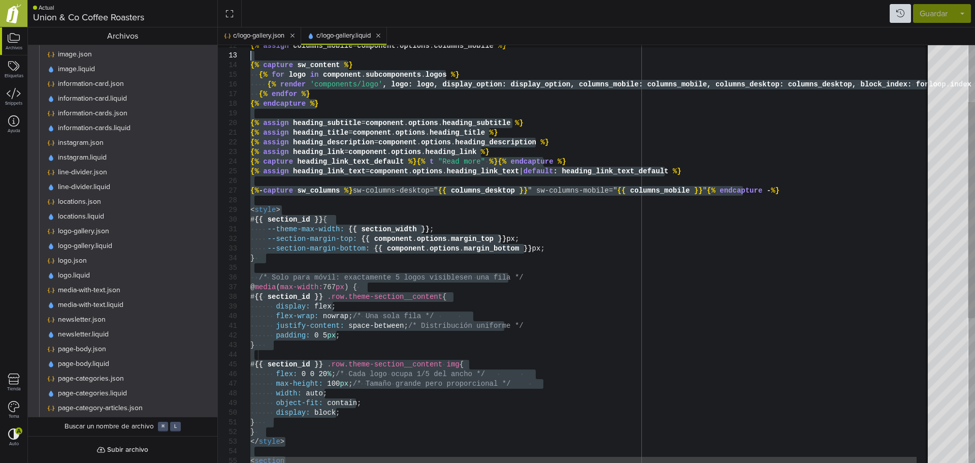
type textarea "**********"
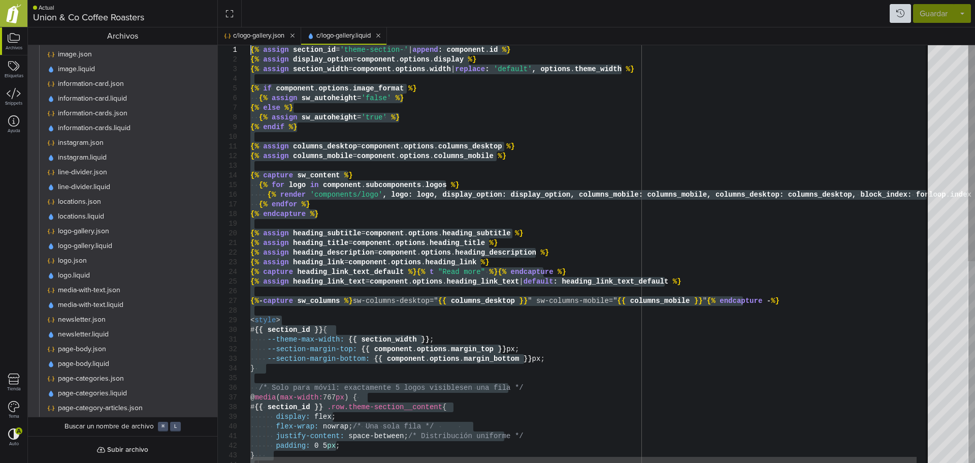
drag, startPoint x: 329, startPoint y: 348, endPoint x: 251, endPoint y: 58, distance: 300.3
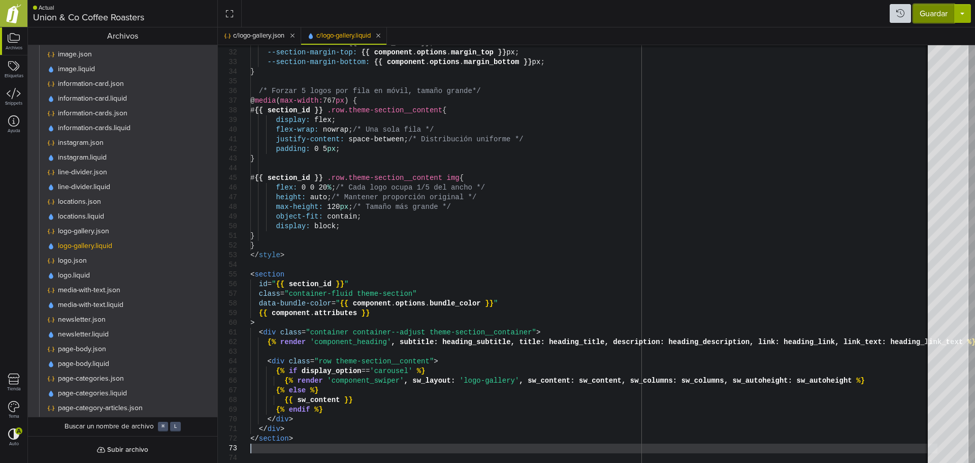
click at [931, 20] on button "Guardar" at bounding box center [933, 13] width 41 height 19
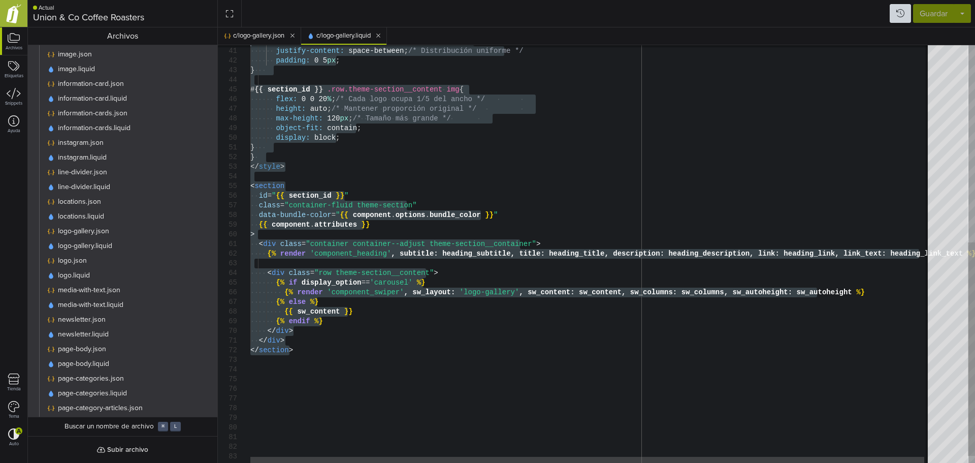
type textarea "**********"
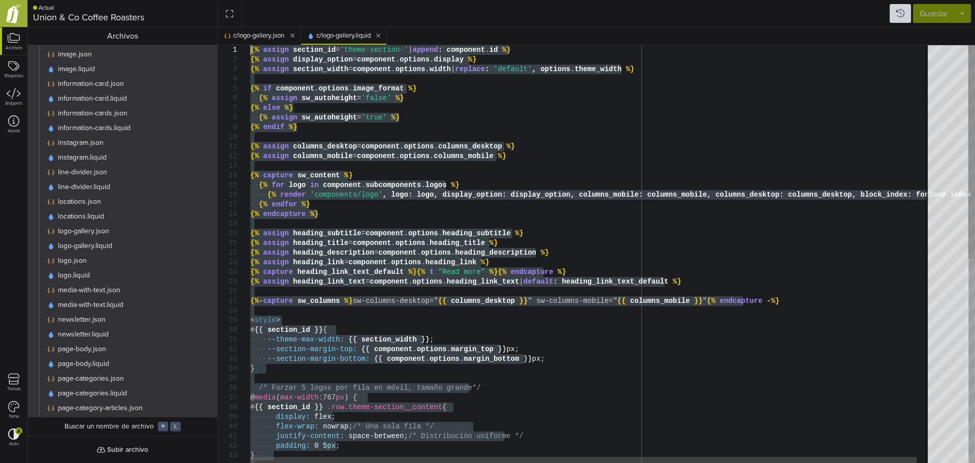
drag, startPoint x: 314, startPoint y: 333, endPoint x: 188, endPoint y: 20, distance: 336.9
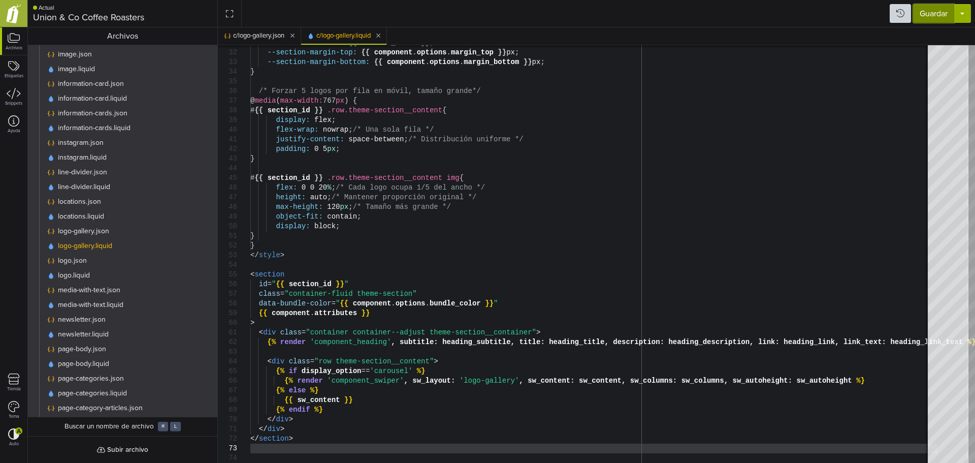
click at [927, 12] on button "Guardar" at bounding box center [933, 13] width 41 height 19
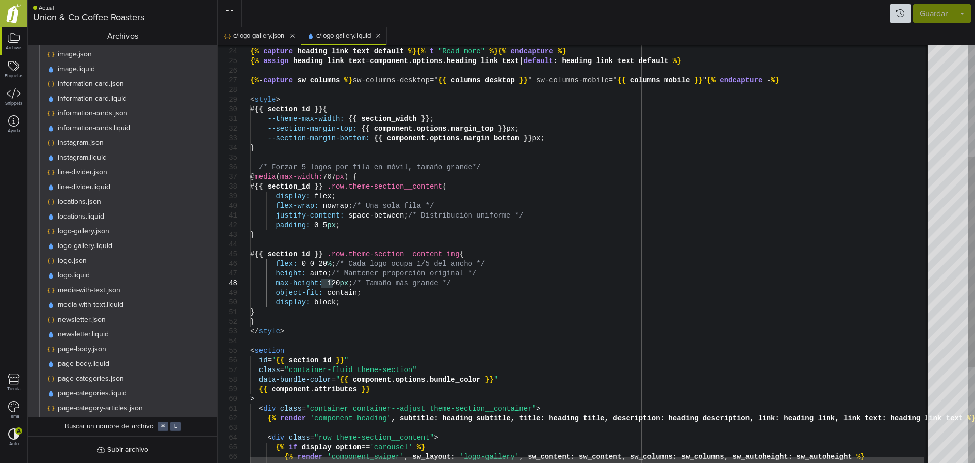
drag, startPoint x: 332, startPoint y: 285, endPoint x: 319, endPoint y: 285, distance: 13.2
click at [319, 285] on div "--theme-max-width: {{ section_width }} ; --section-margin-top: {{ component . o…" at bounding box center [593, 238] width 687 height 826
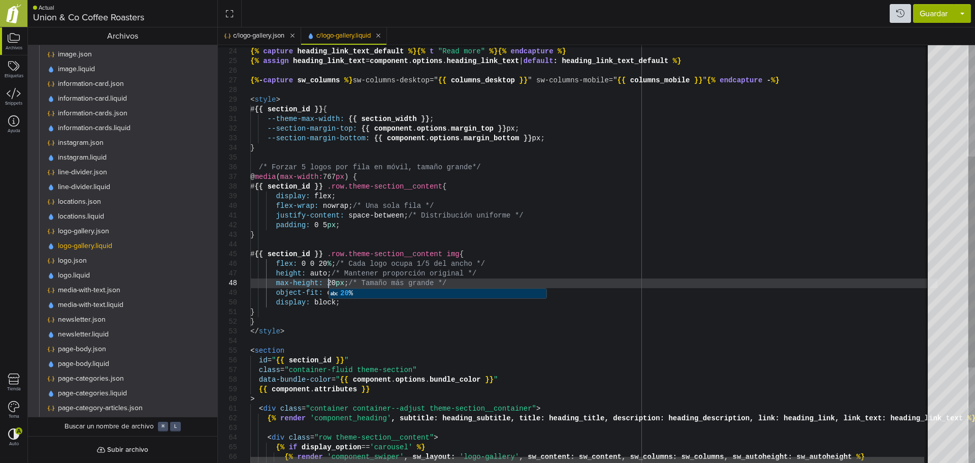
scroll to position [68, 81]
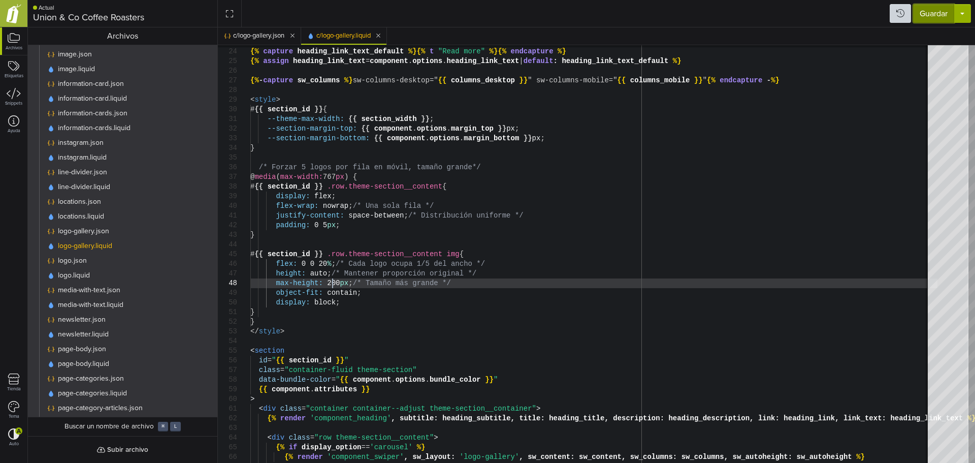
click at [933, 15] on button "Guardar" at bounding box center [933, 13] width 41 height 19
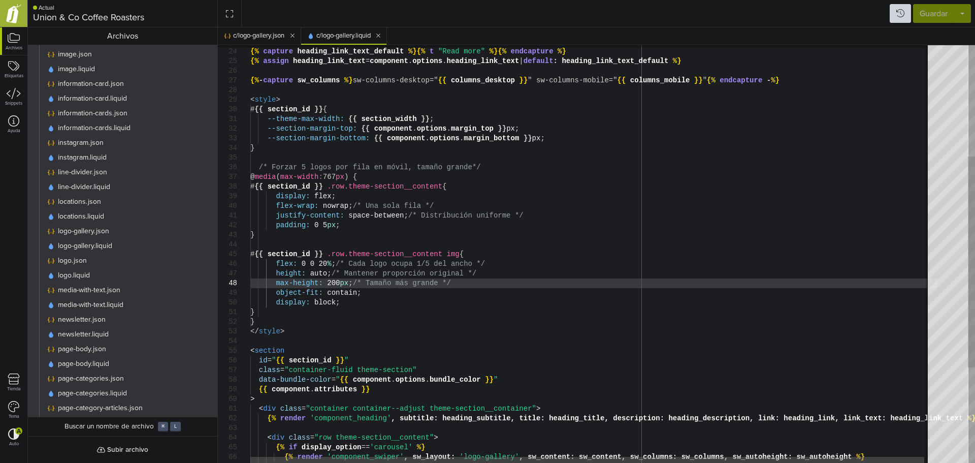
click at [319, 224] on div "--theme-max-width: {{ section_width }} ; --section-margin-top: {{ component . o…" at bounding box center [593, 238] width 687 height 826
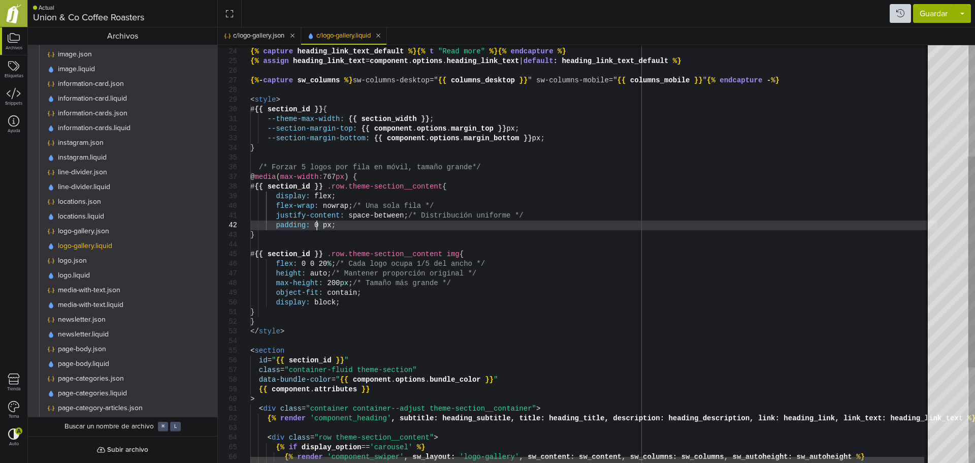
scroll to position [18, 70]
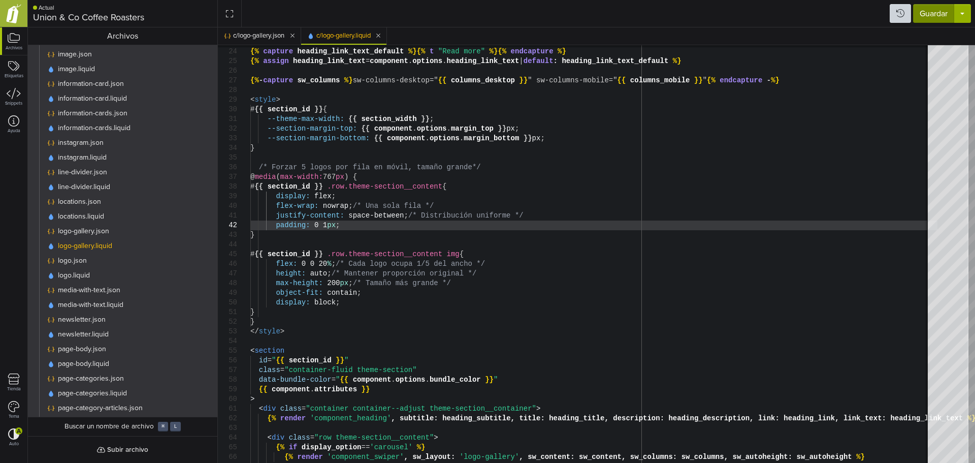
type textarea "**********"
click at [921, 15] on button "Guardar" at bounding box center [933, 13] width 41 height 19
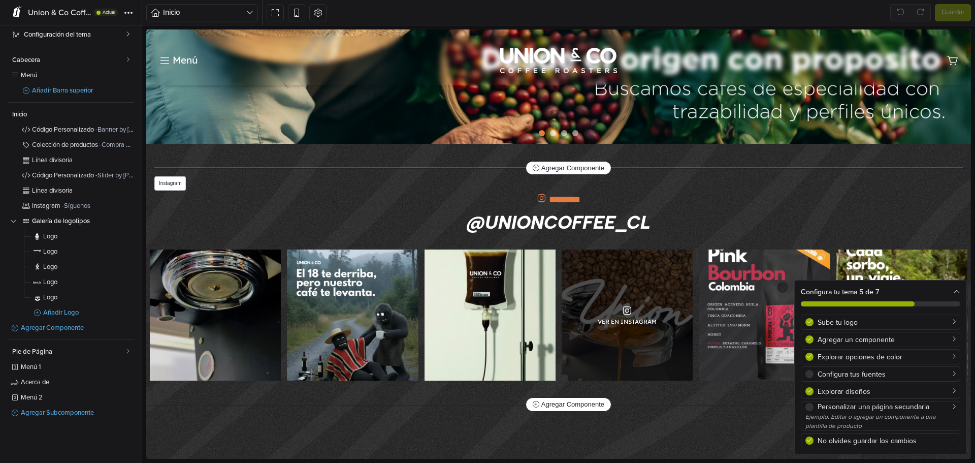
scroll to position [1066, 0]
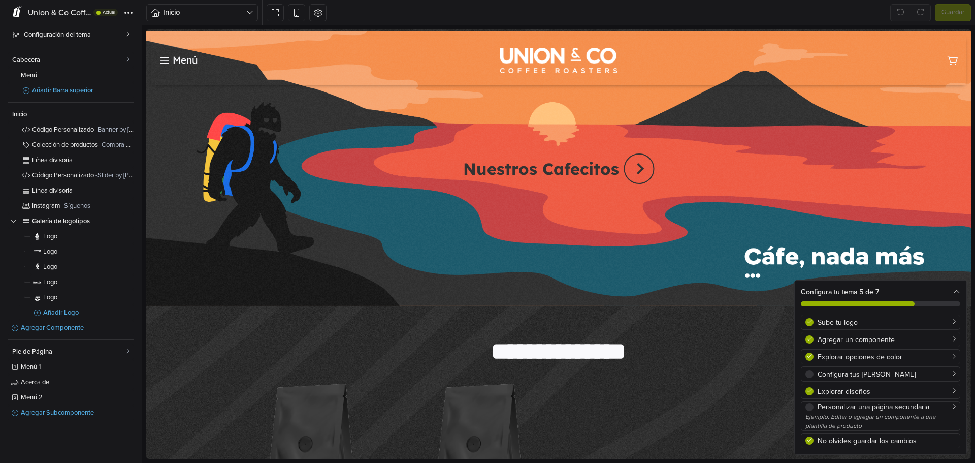
drag, startPoint x: 809, startPoint y: 238, endPoint x: 956, endPoint y: 288, distance: 155.0
click at [956, 289] on icon at bounding box center [956, 291] width 7 height 7
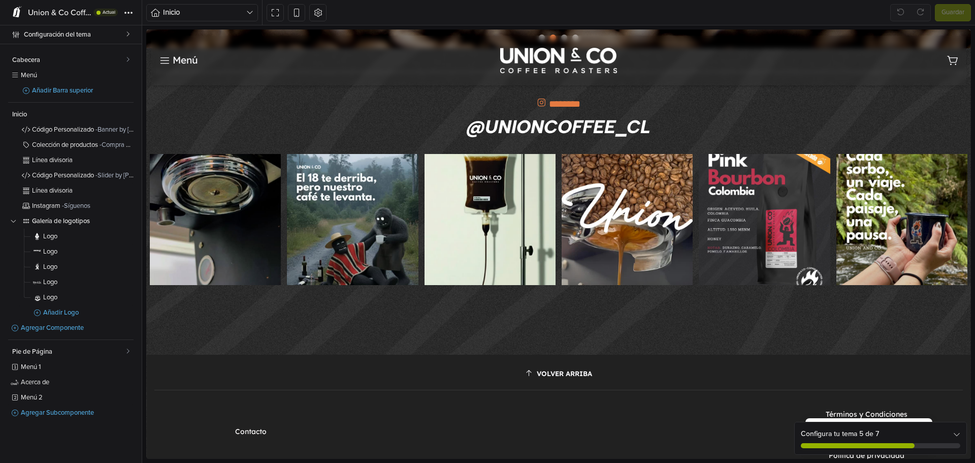
scroll to position [889, 0]
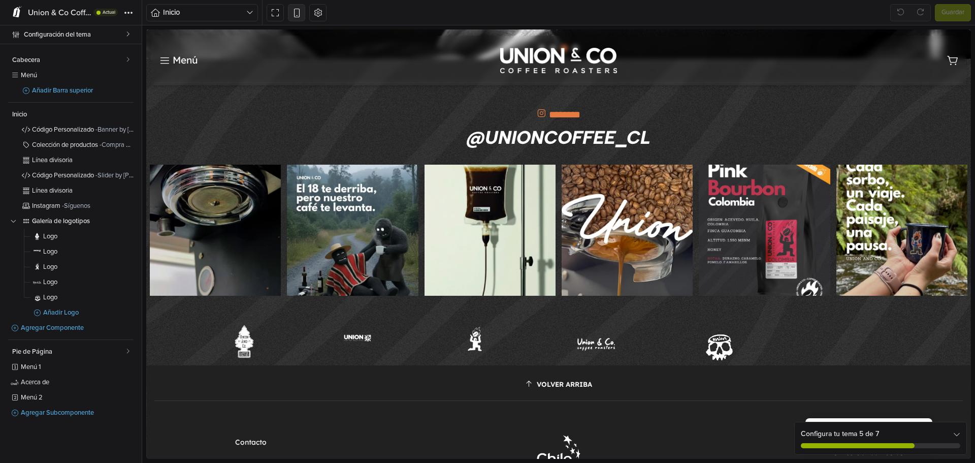
click at [296, 10] on icon at bounding box center [296, 12] width 9 height 9
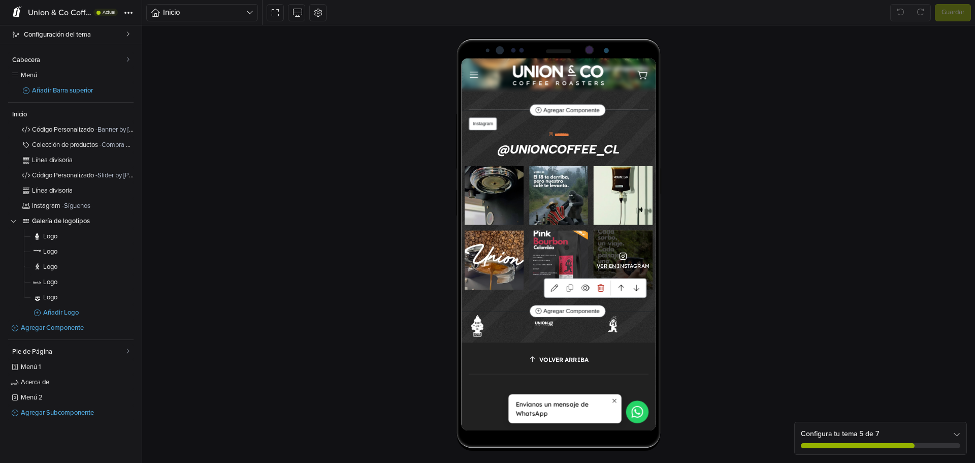
scroll to position [457, 0]
